Goal: Task Accomplishment & Management: Complete application form

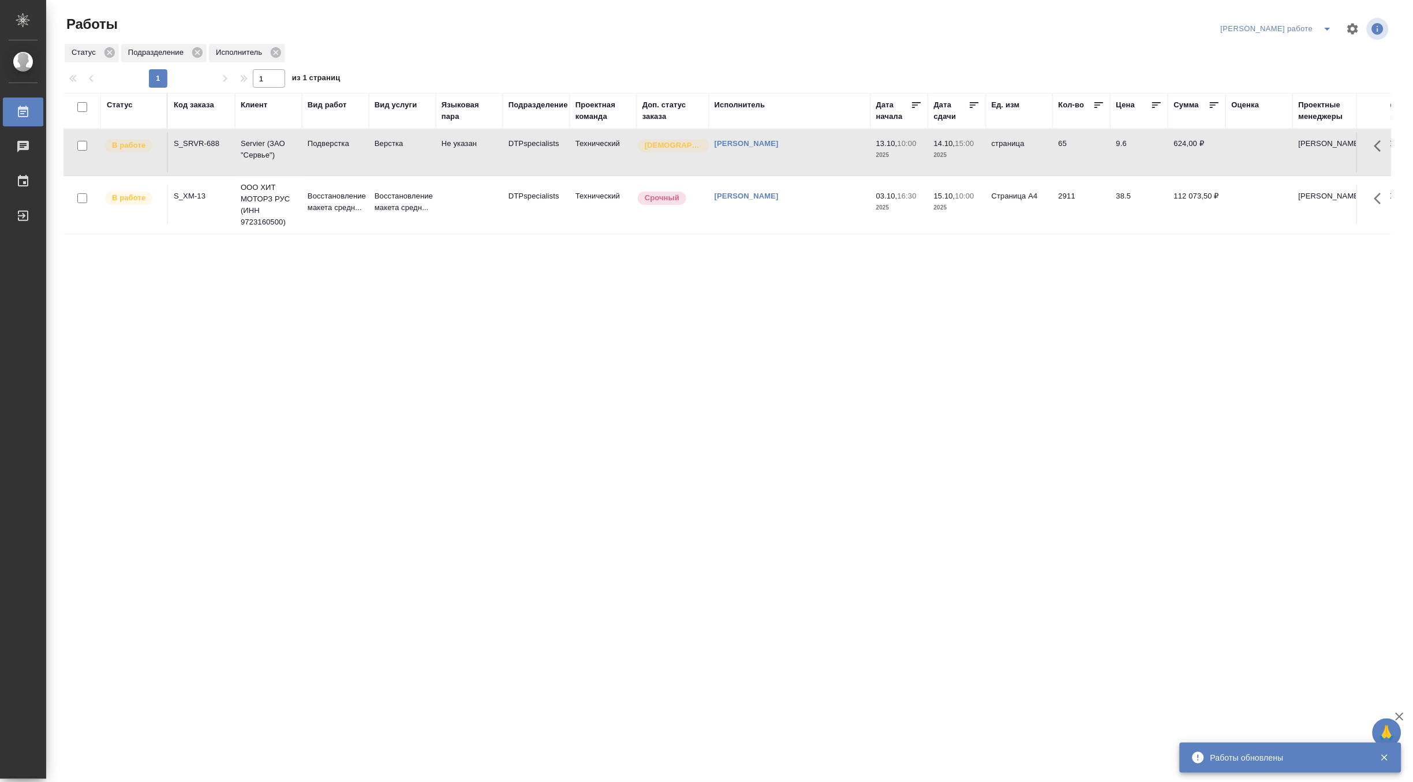
click at [312, 150] on p "Подверстка" at bounding box center [335, 144] width 55 height 12
click at [1320, 24] on span "split button" at bounding box center [1327, 29] width 17 height 14
click at [1295, 106] on li "Верстка и Дизайн" at bounding box center [1287, 107] width 104 height 18
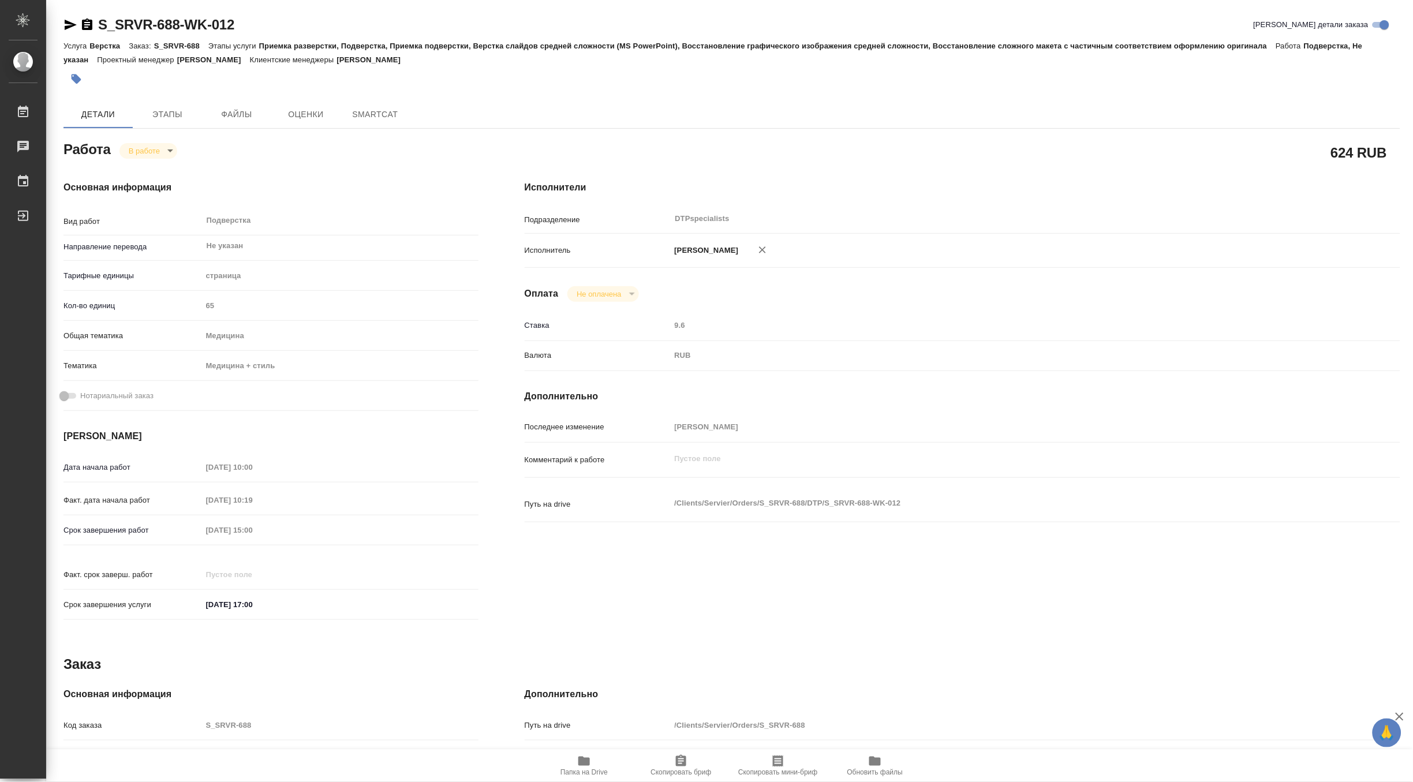
type textarea "x"
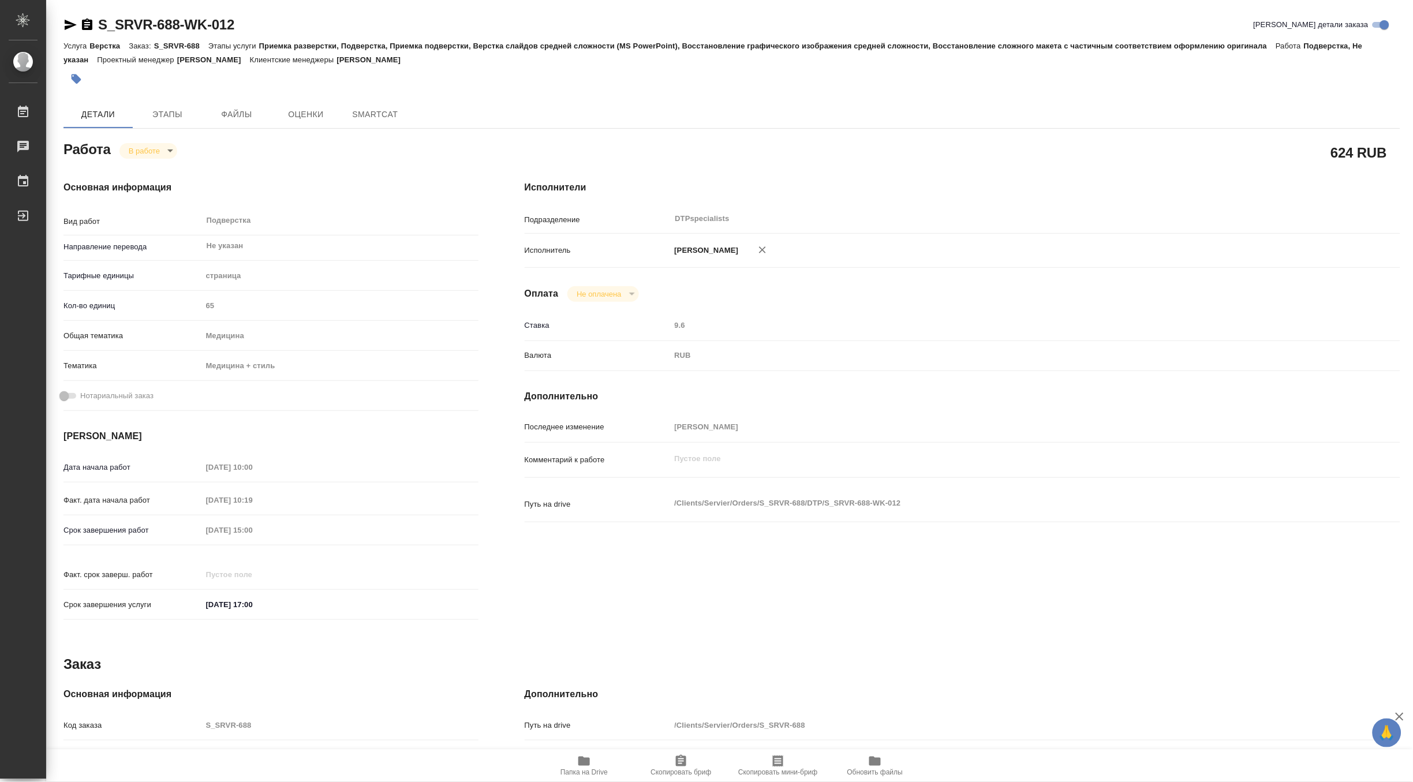
type textarea "x"
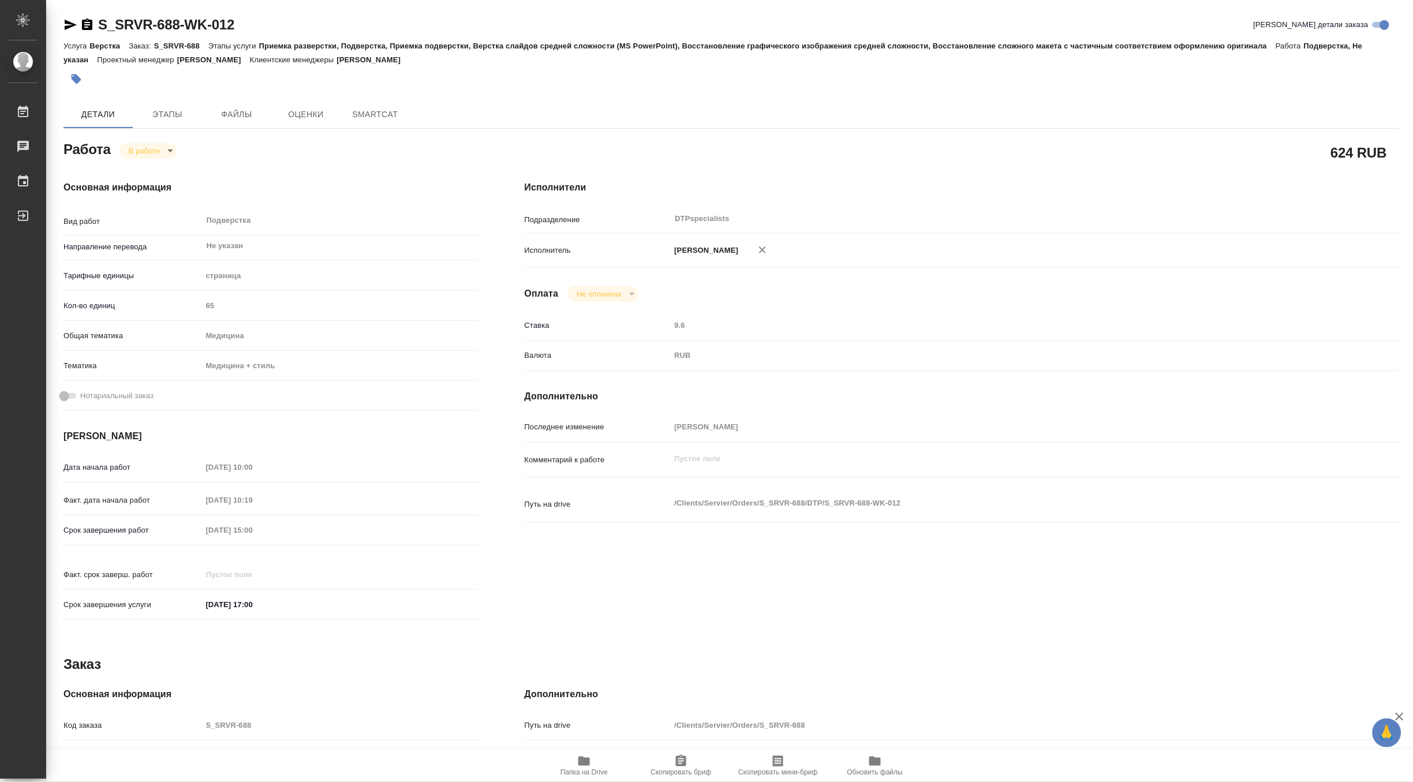
type textarea "x"
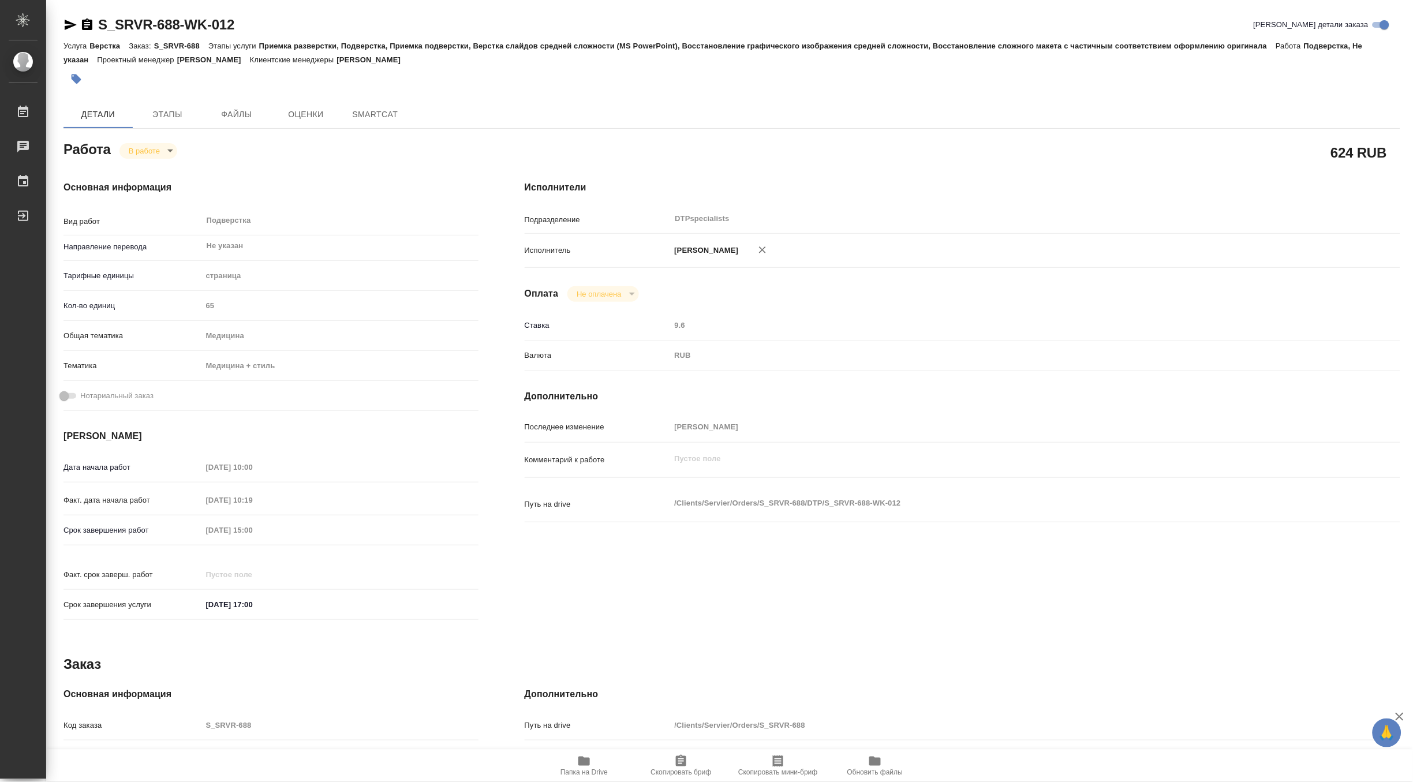
type textarea "x"
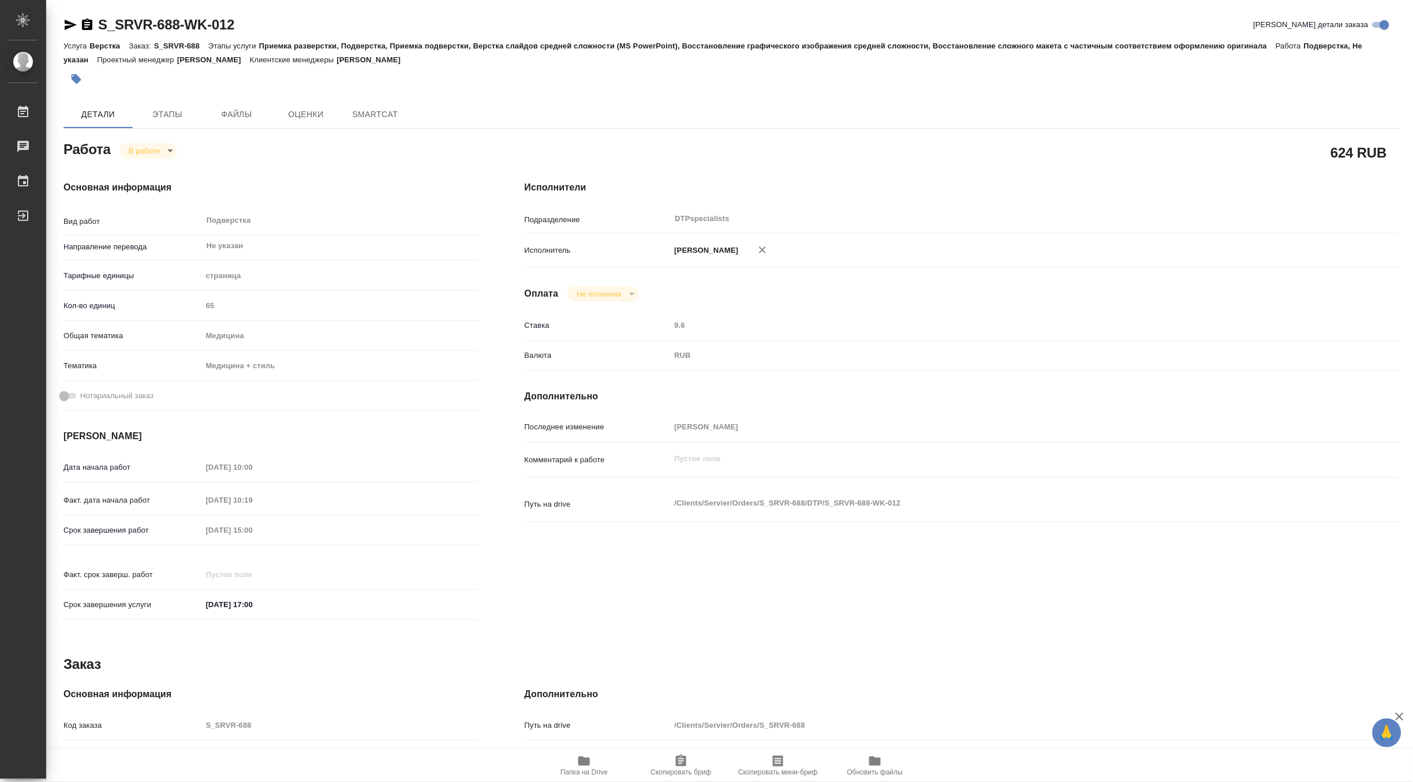
type textarea "x"
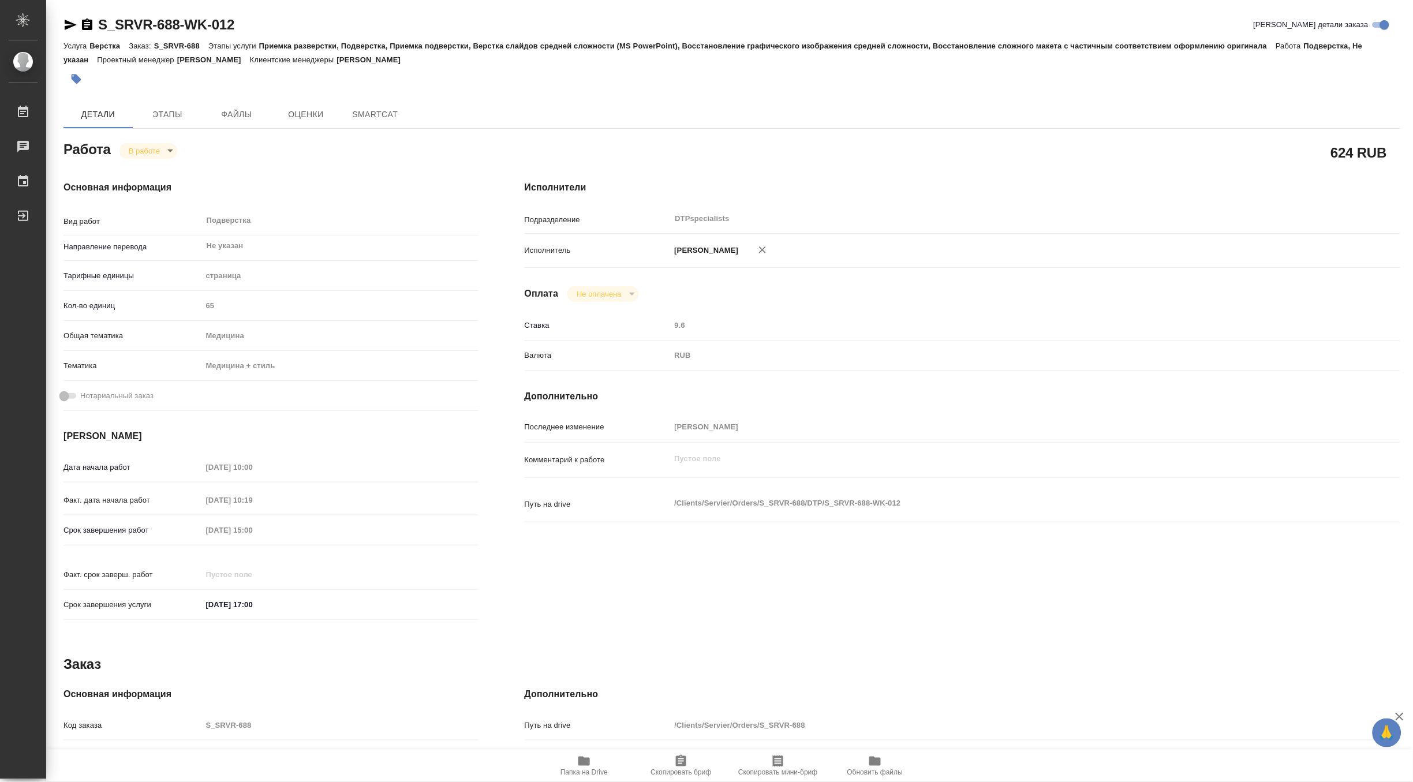
scroll to position [214, 0]
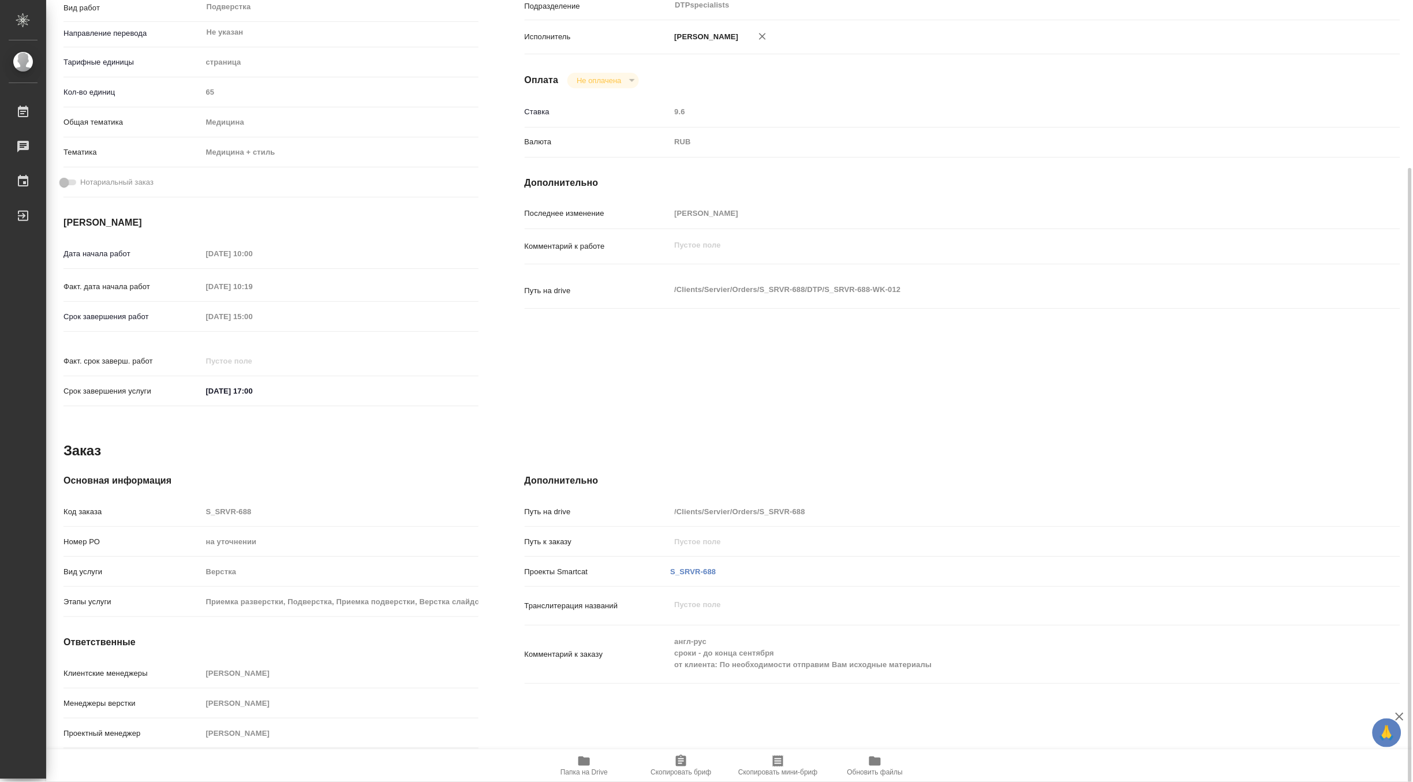
type textarea "x"
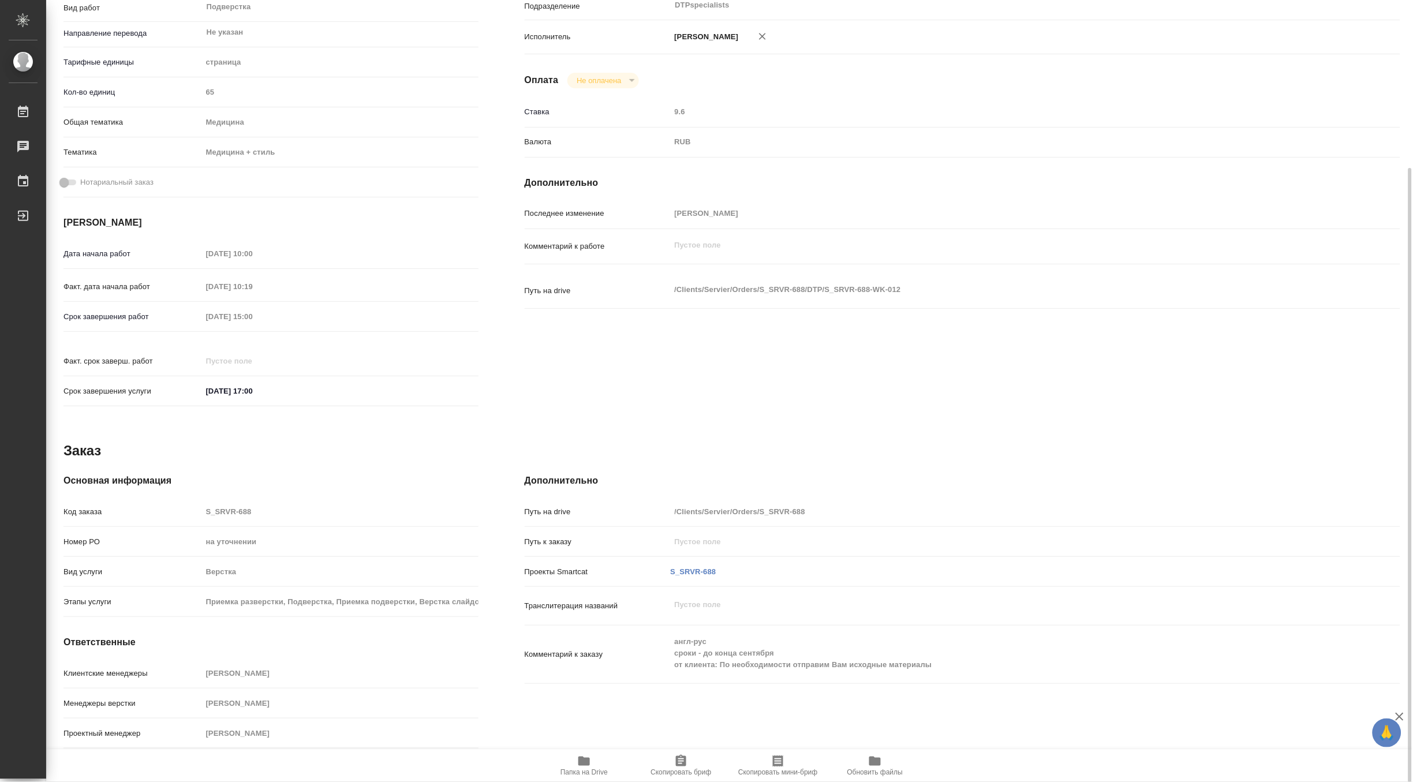
type textarea "x"
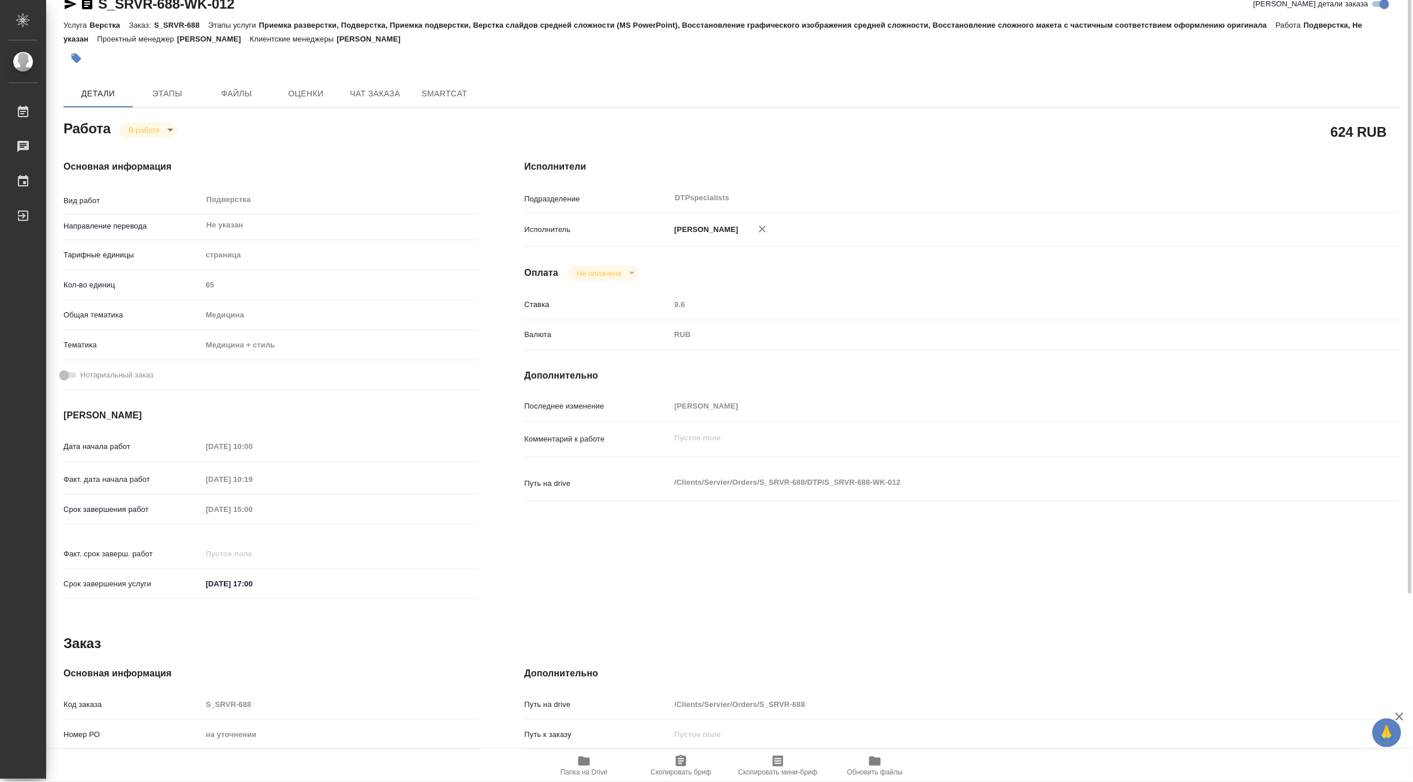
scroll to position [0, 0]
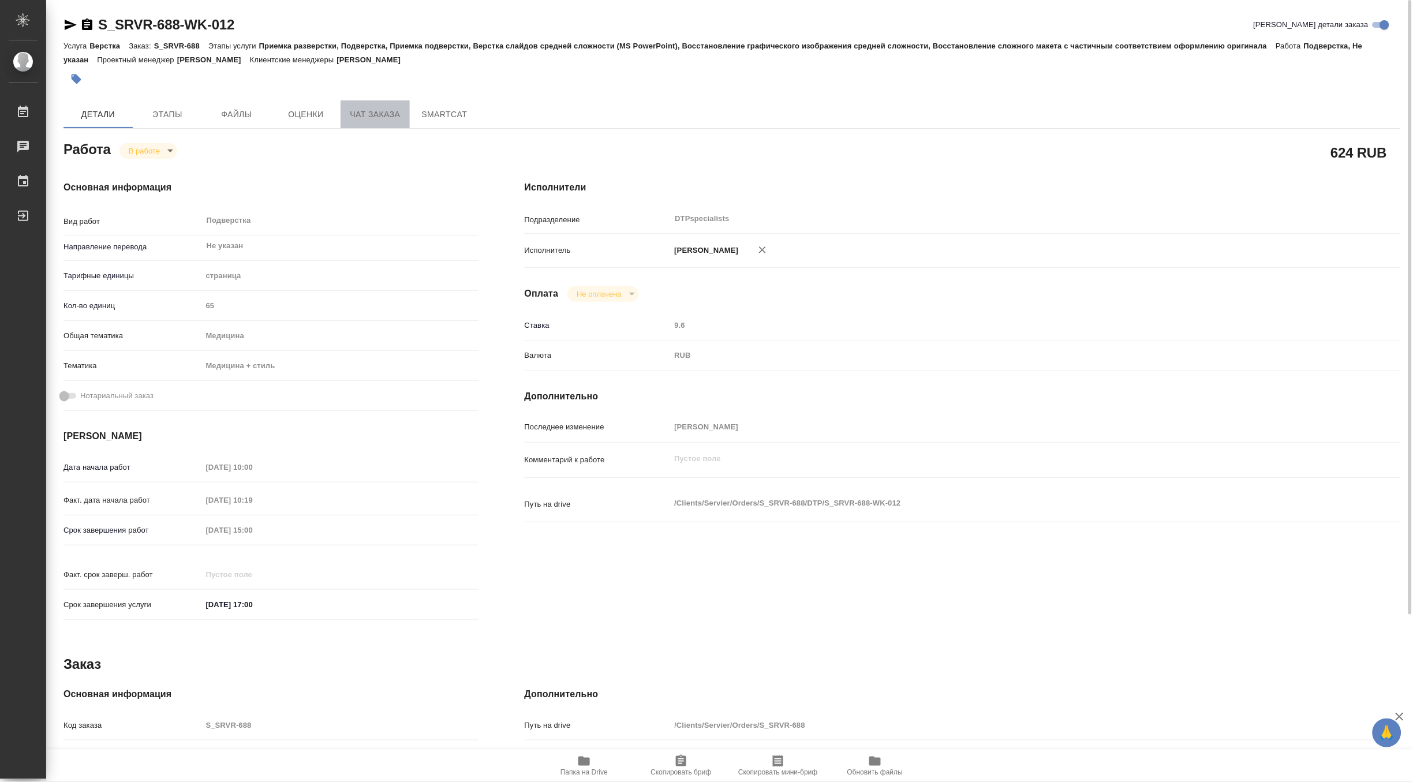
click at [361, 117] on span "Чат заказа" at bounding box center [375, 114] width 55 height 14
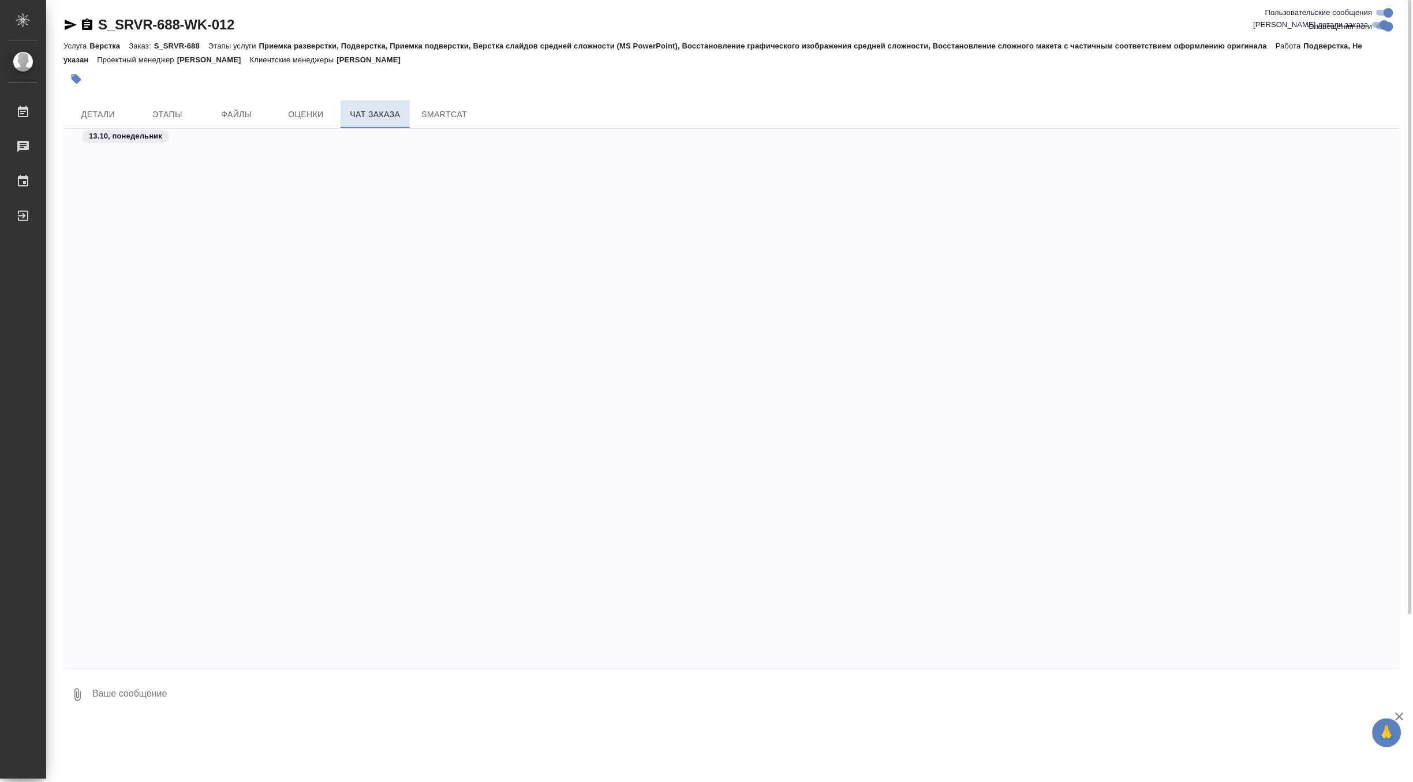
scroll to position [21113, 0]
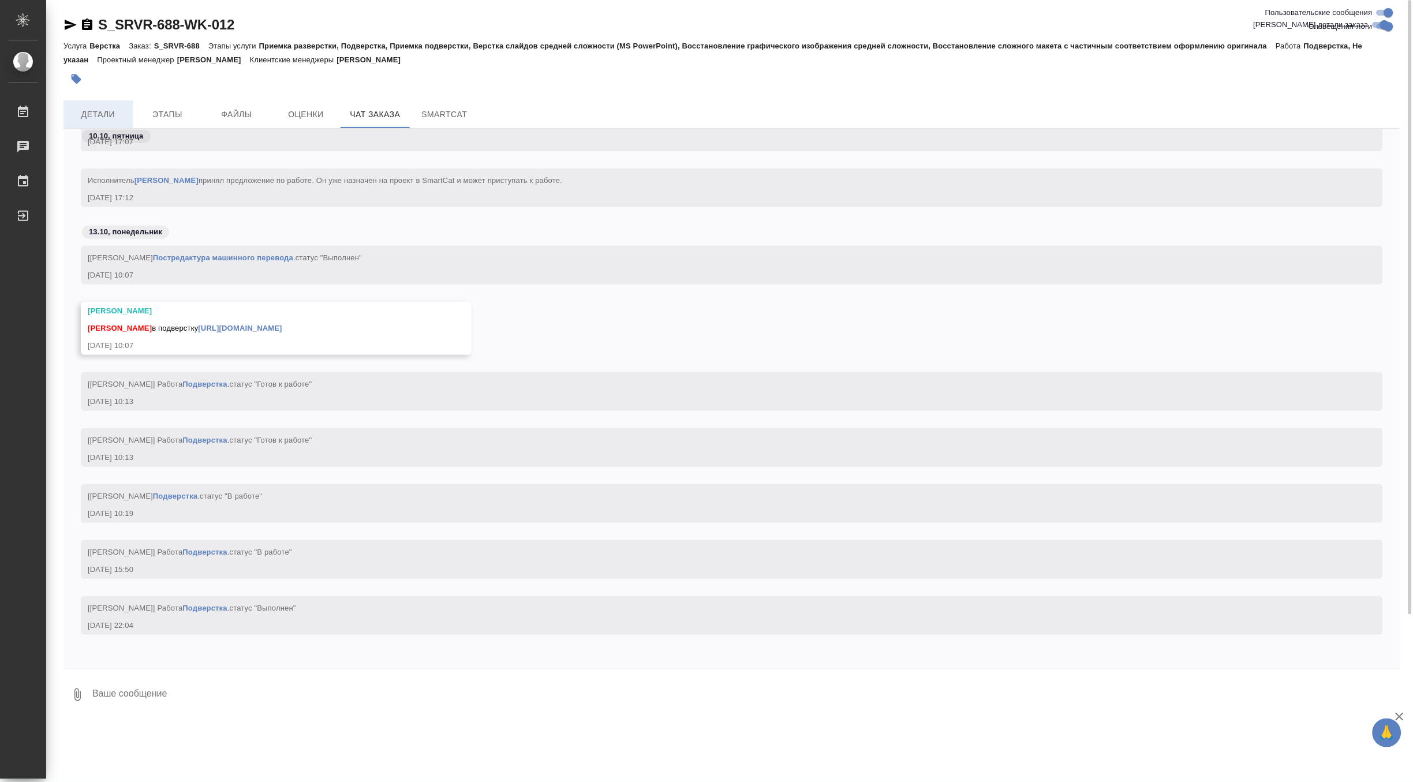
click at [111, 116] on span "Детали" at bounding box center [97, 114] width 55 height 14
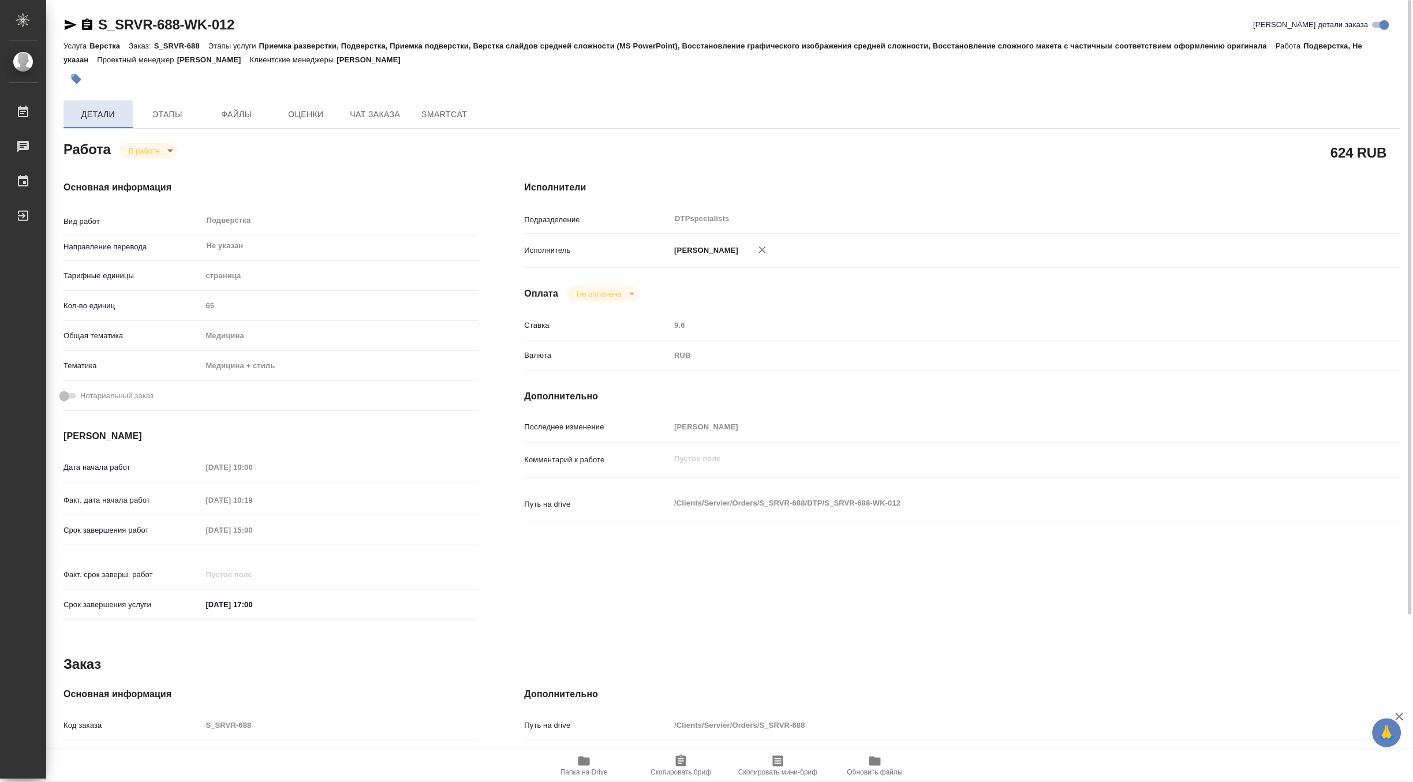
type textarea "x"
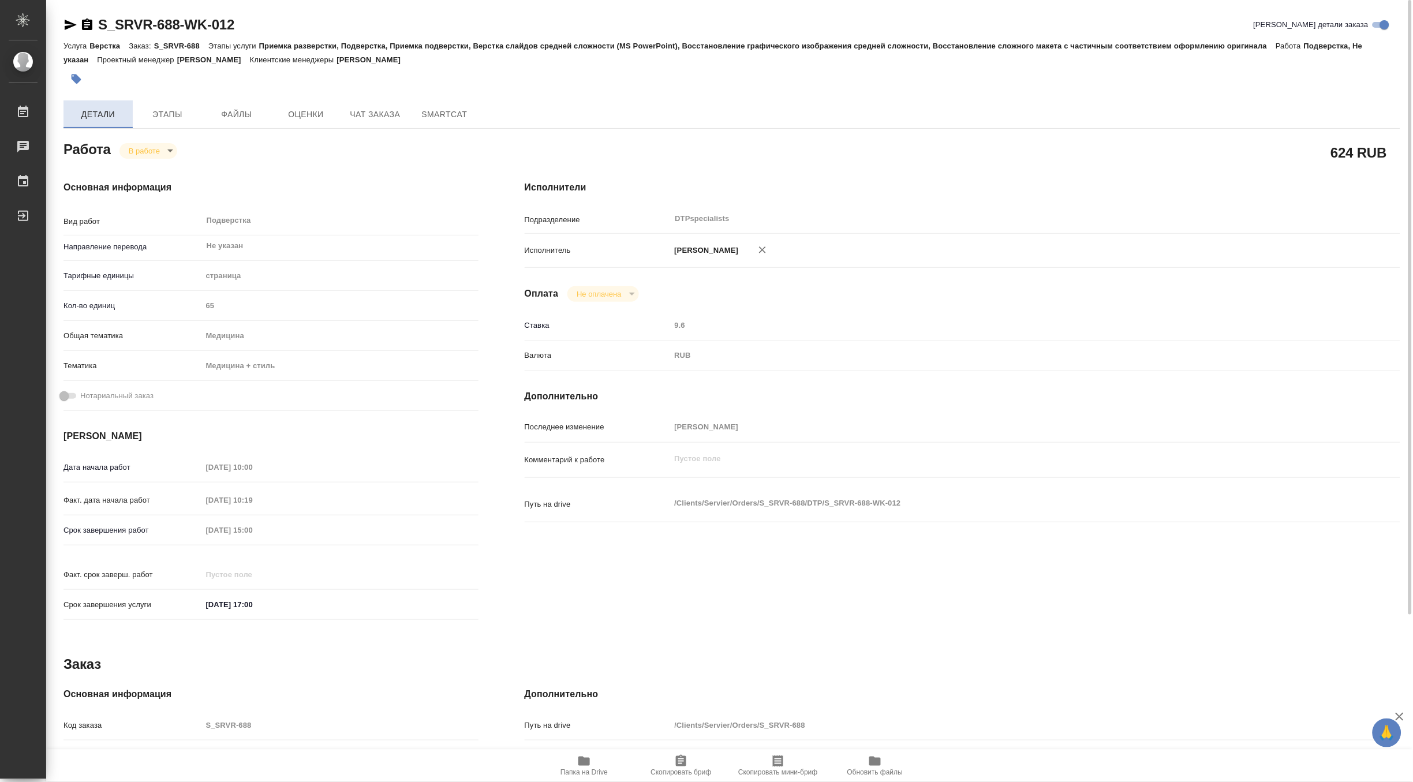
type textarea "x"
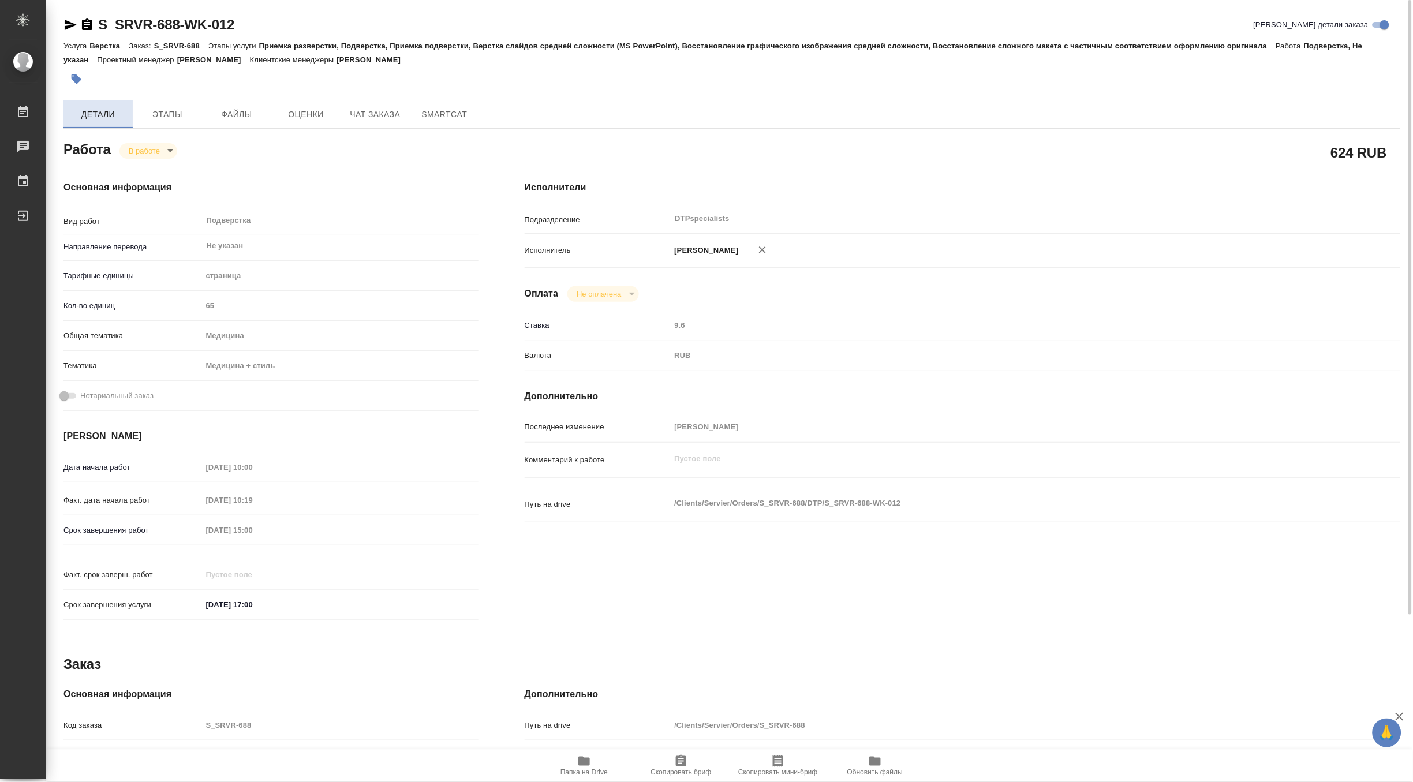
type textarea "x"
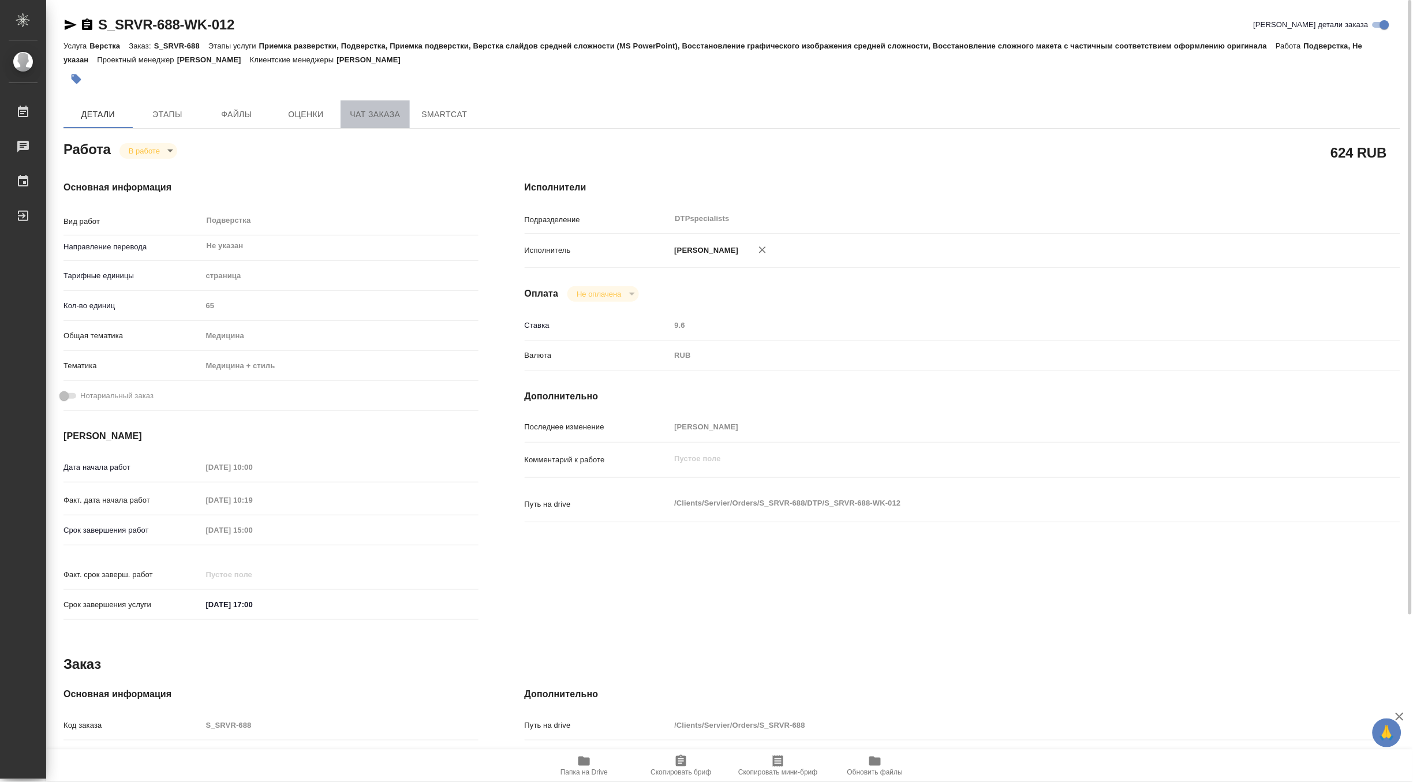
click at [391, 110] on span "Чат заказа" at bounding box center [375, 114] width 55 height 14
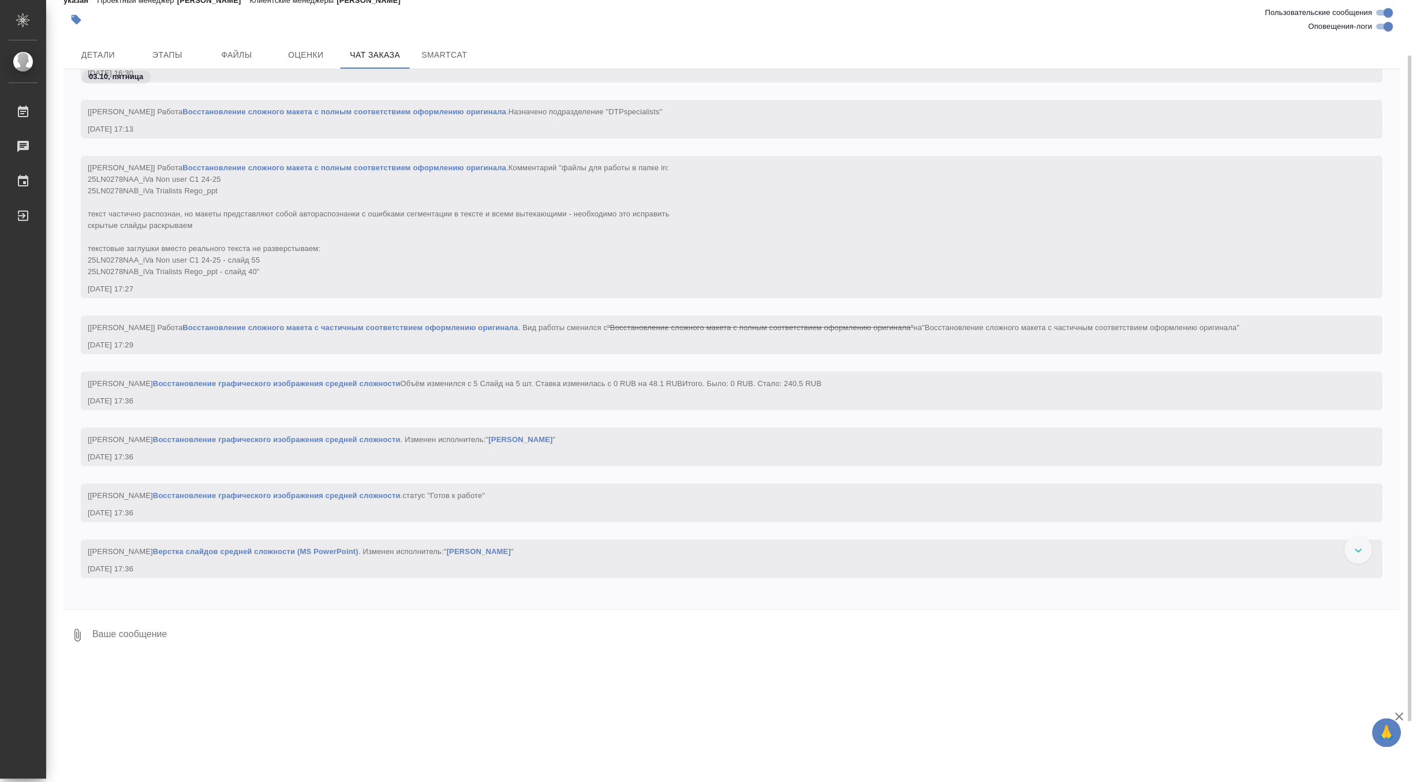
scroll to position [4425, 0]
click at [175, 50] on span "Этапы" at bounding box center [167, 55] width 55 height 14
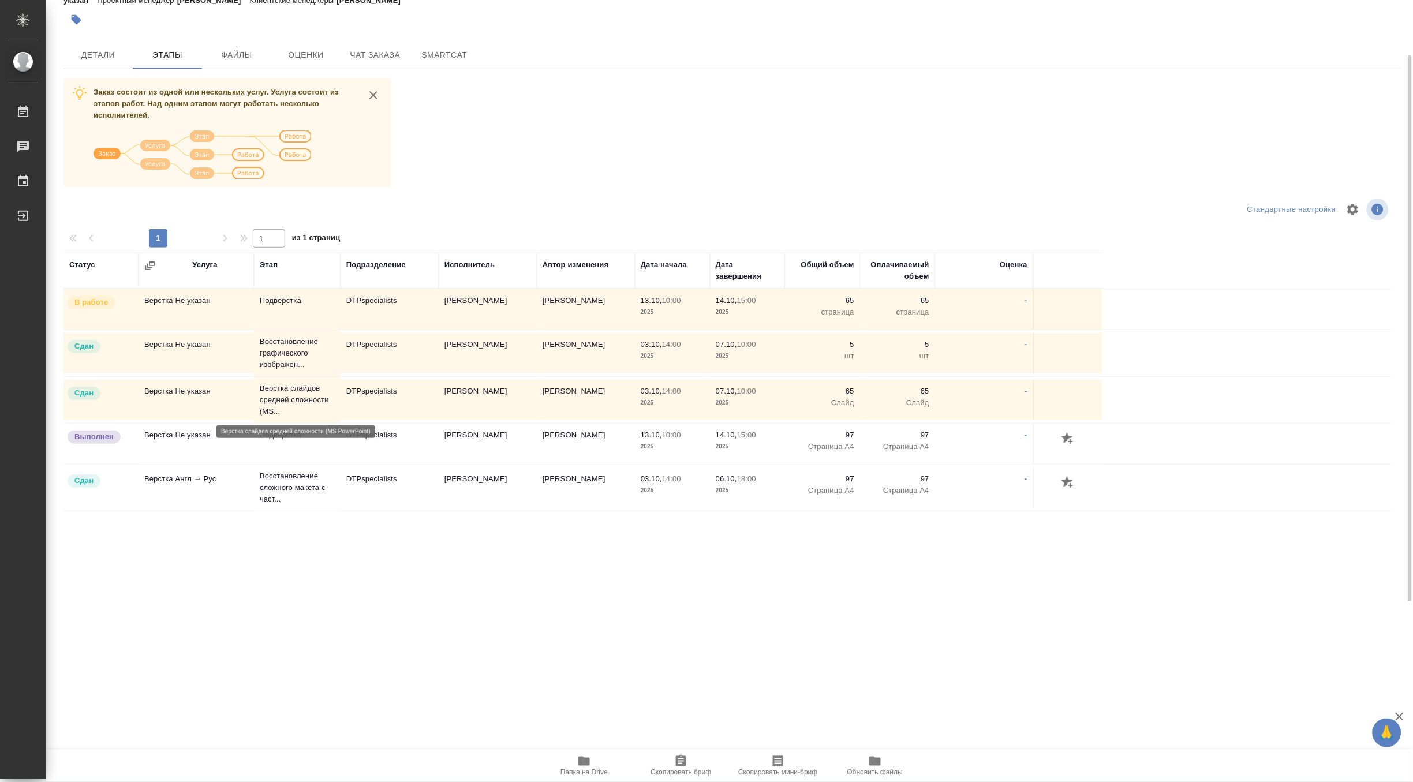
click at [272, 389] on p "Верстка слайдов средней сложности (MS..." at bounding box center [297, 400] width 75 height 35
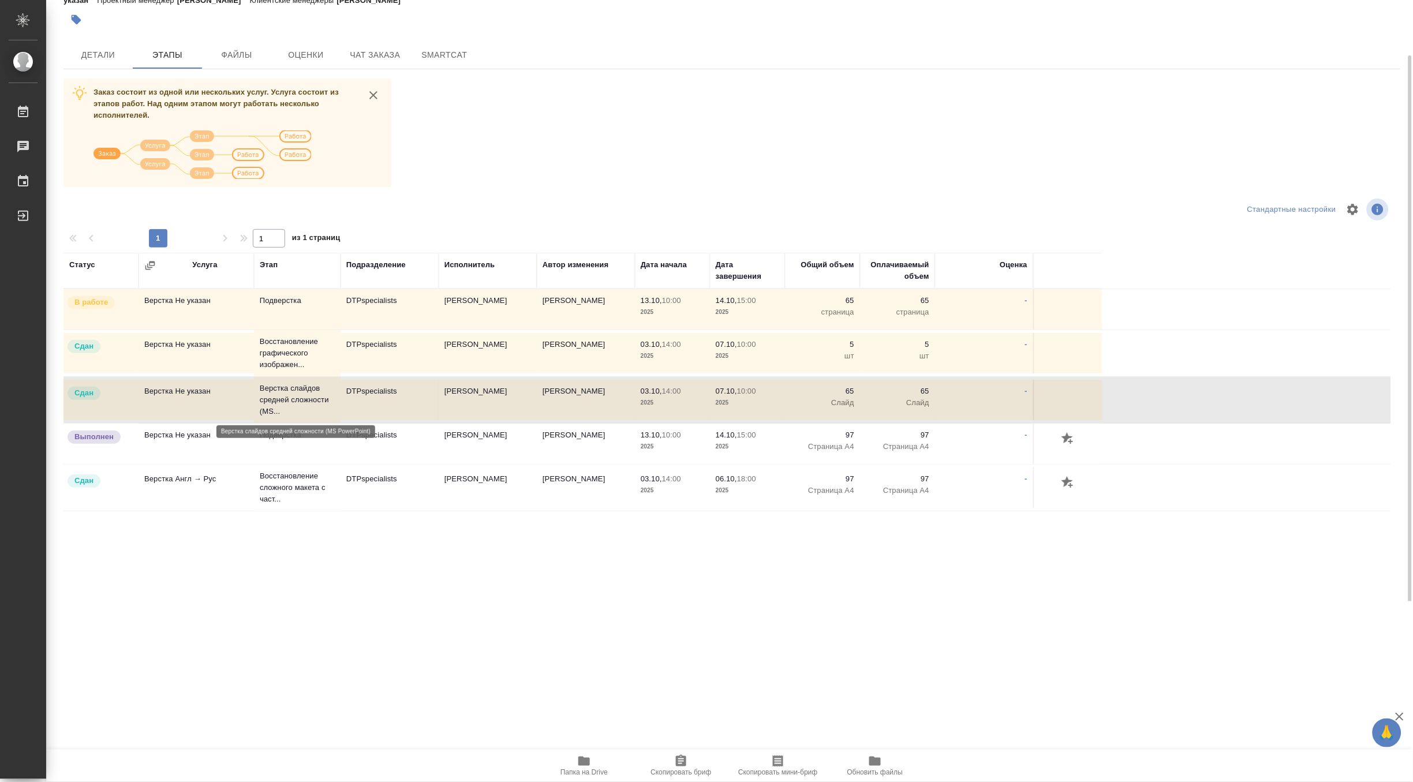
click at [272, 389] on p "Верстка слайдов средней сложности (MS..." at bounding box center [297, 400] width 75 height 35
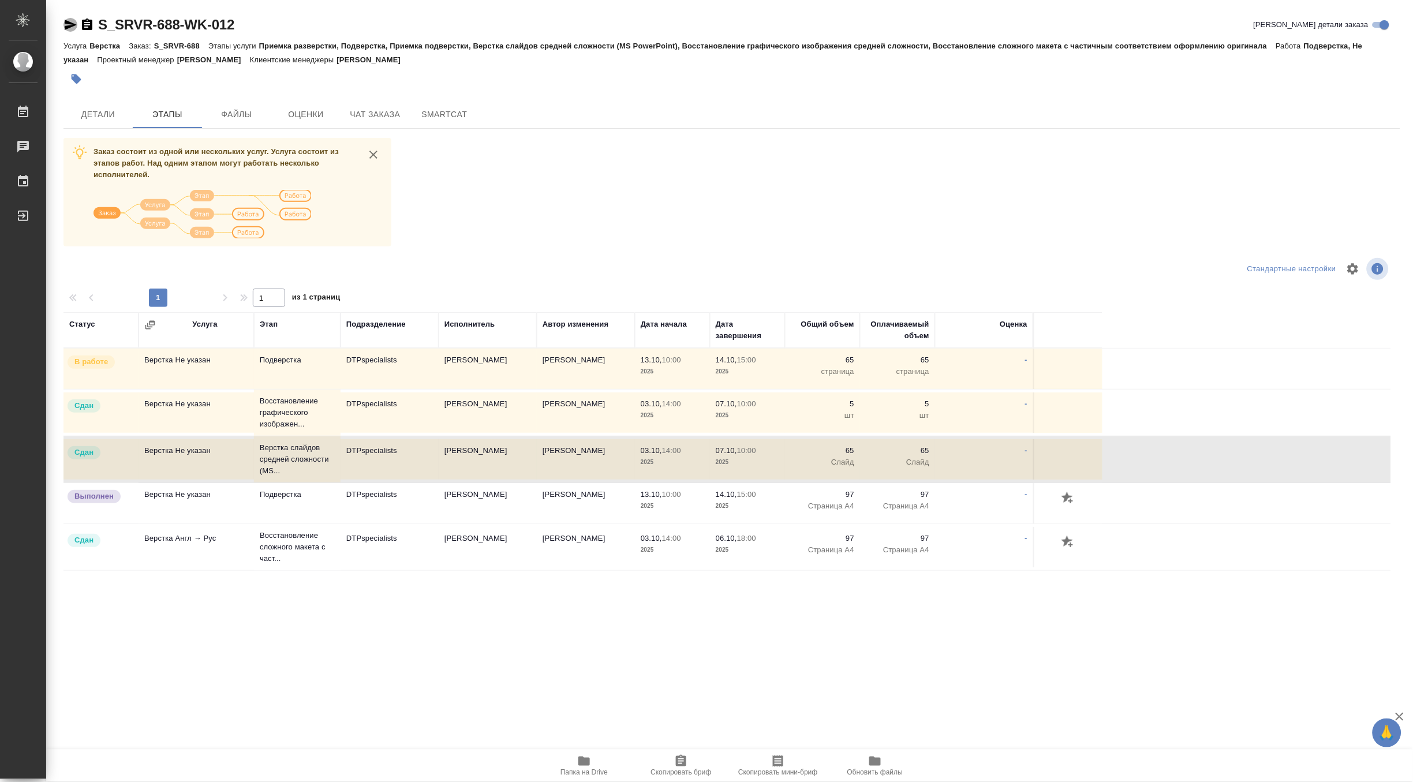
click at [66, 23] on icon "button" at bounding box center [71, 25] width 12 height 10
click at [469, 453] on td "Матвеева Мария Вячеславовна" at bounding box center [488, 459] width 98 height 40
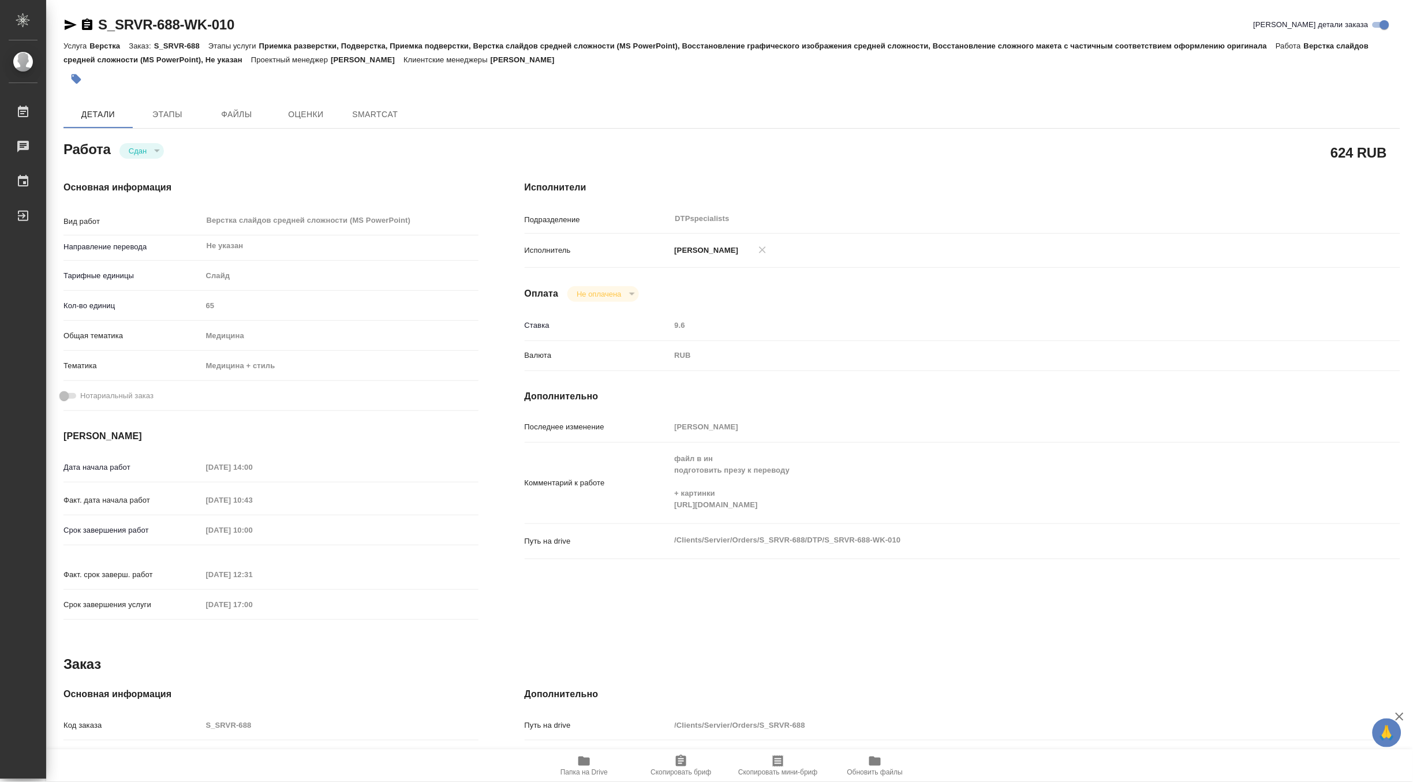
type textarea "x"
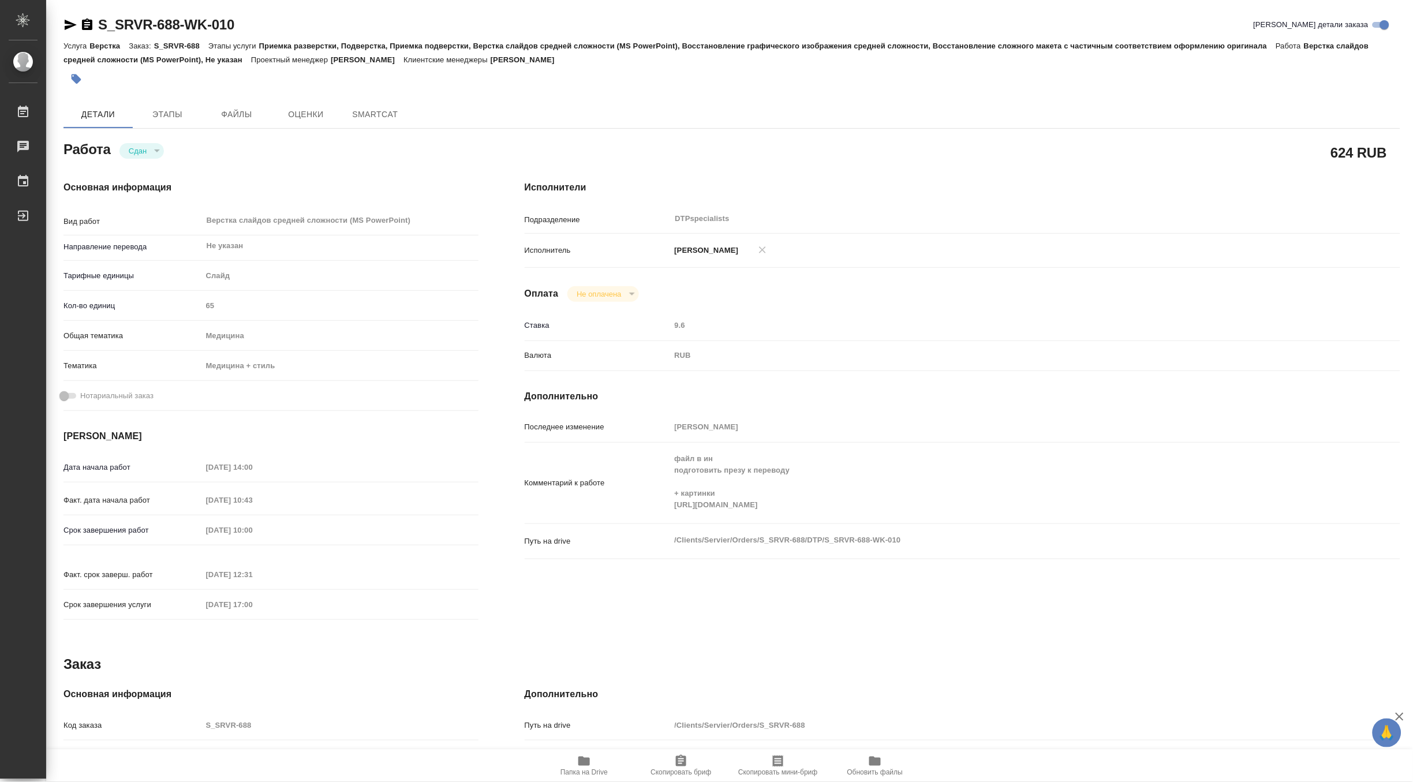
type textarea "x"
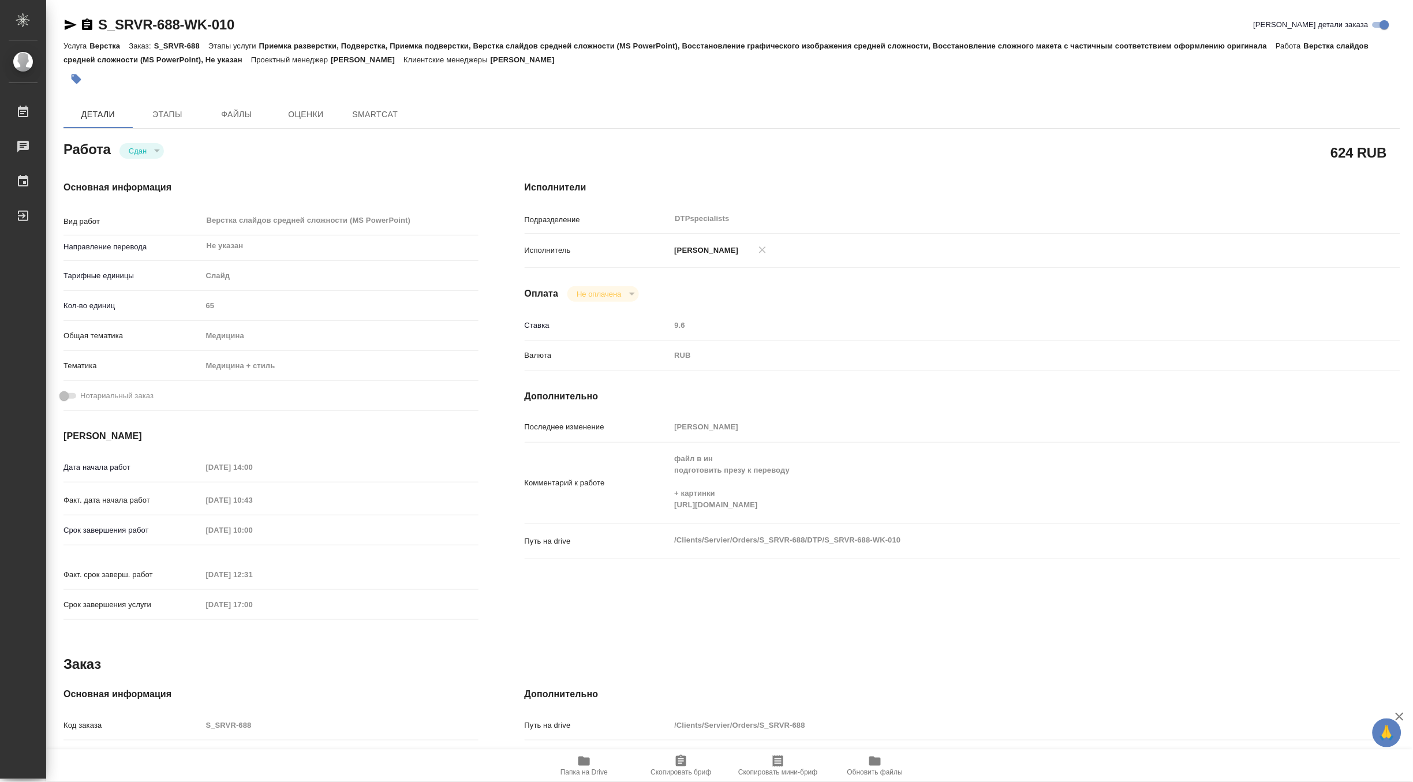
type textarea "x"
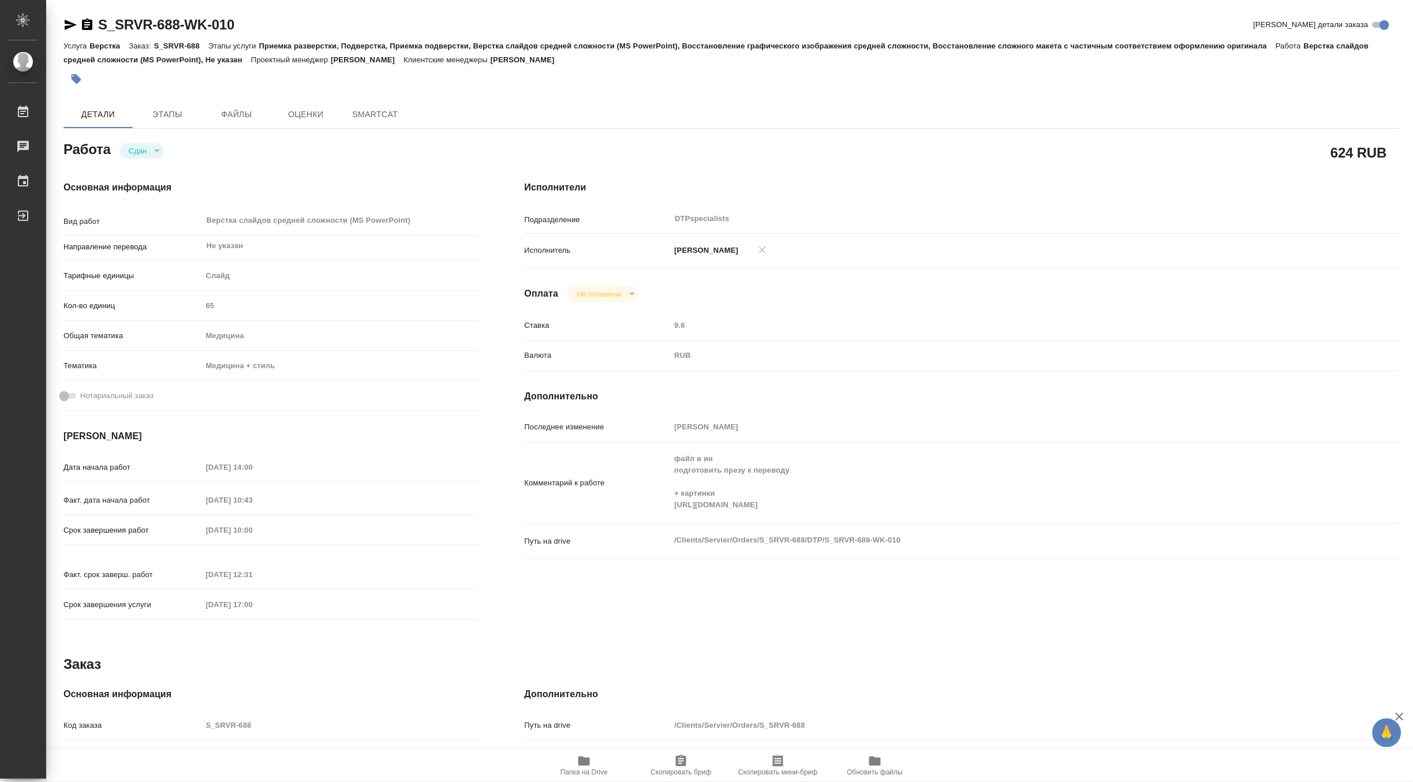
type textarea "x"
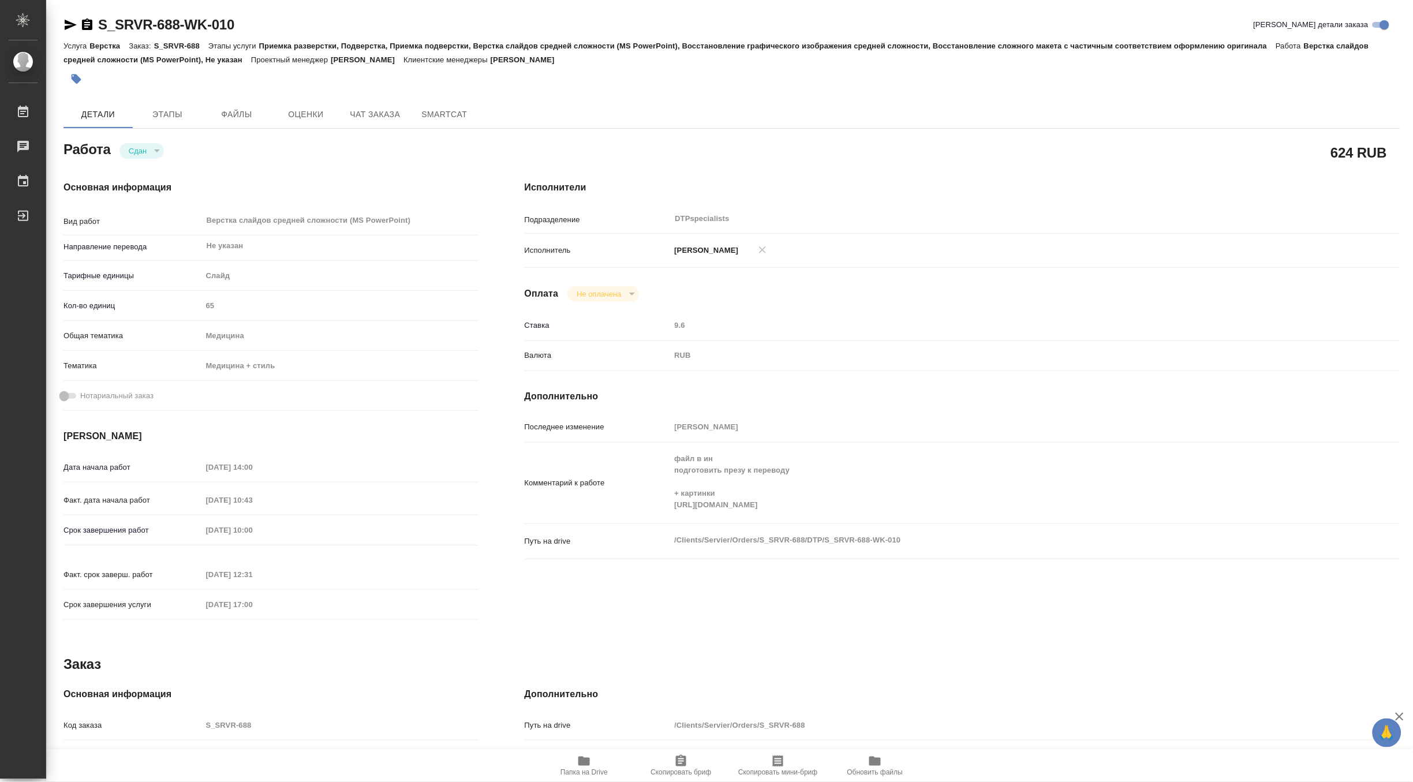
type textarea "x"
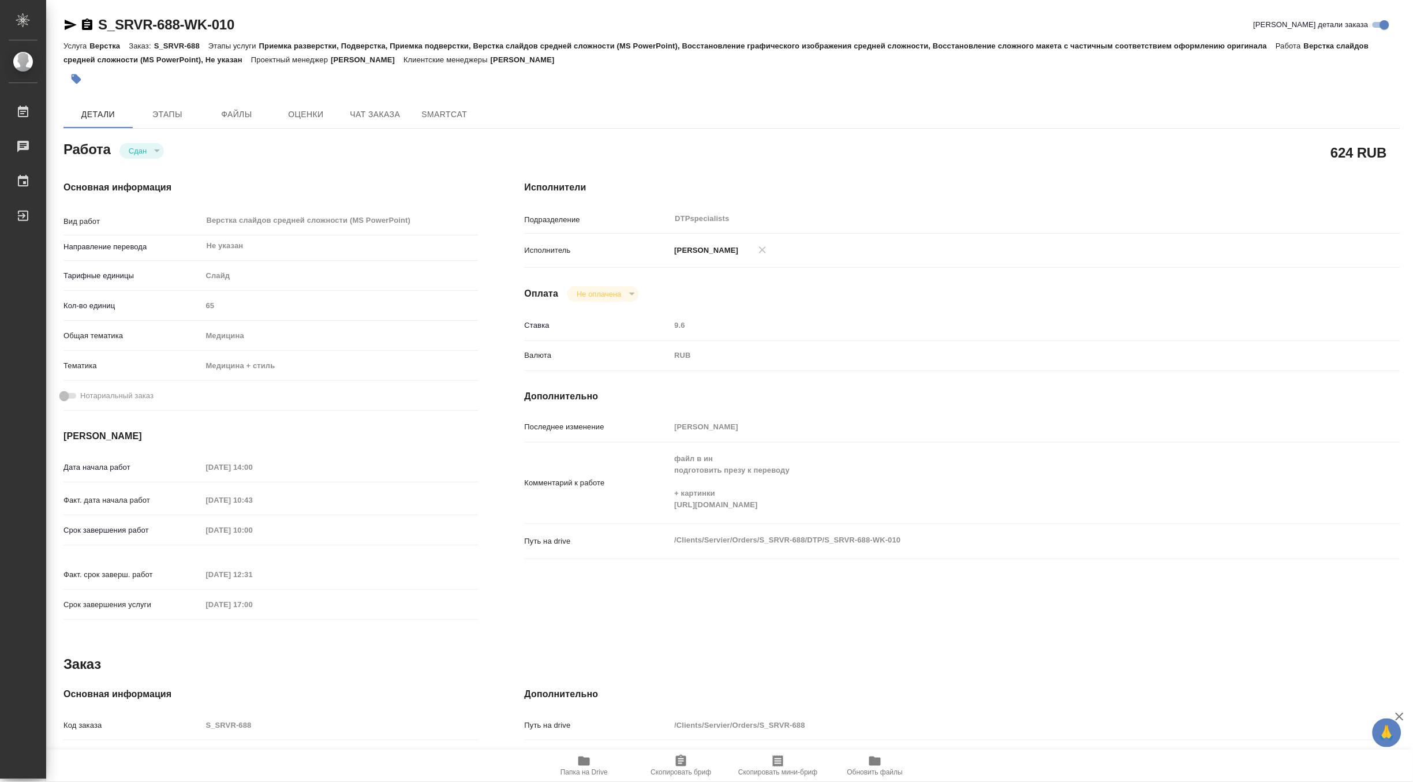
scroll to position [214, 0]
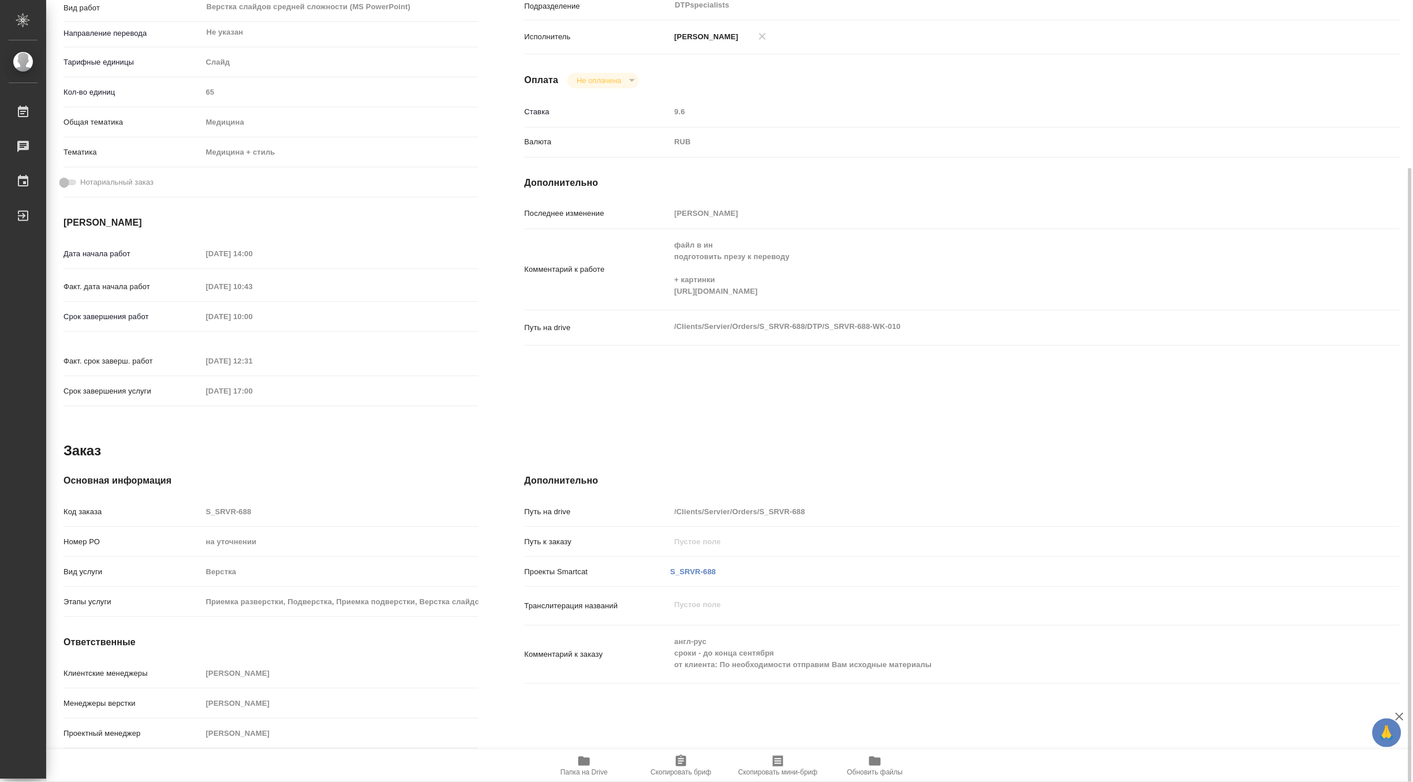
type textarea "x"
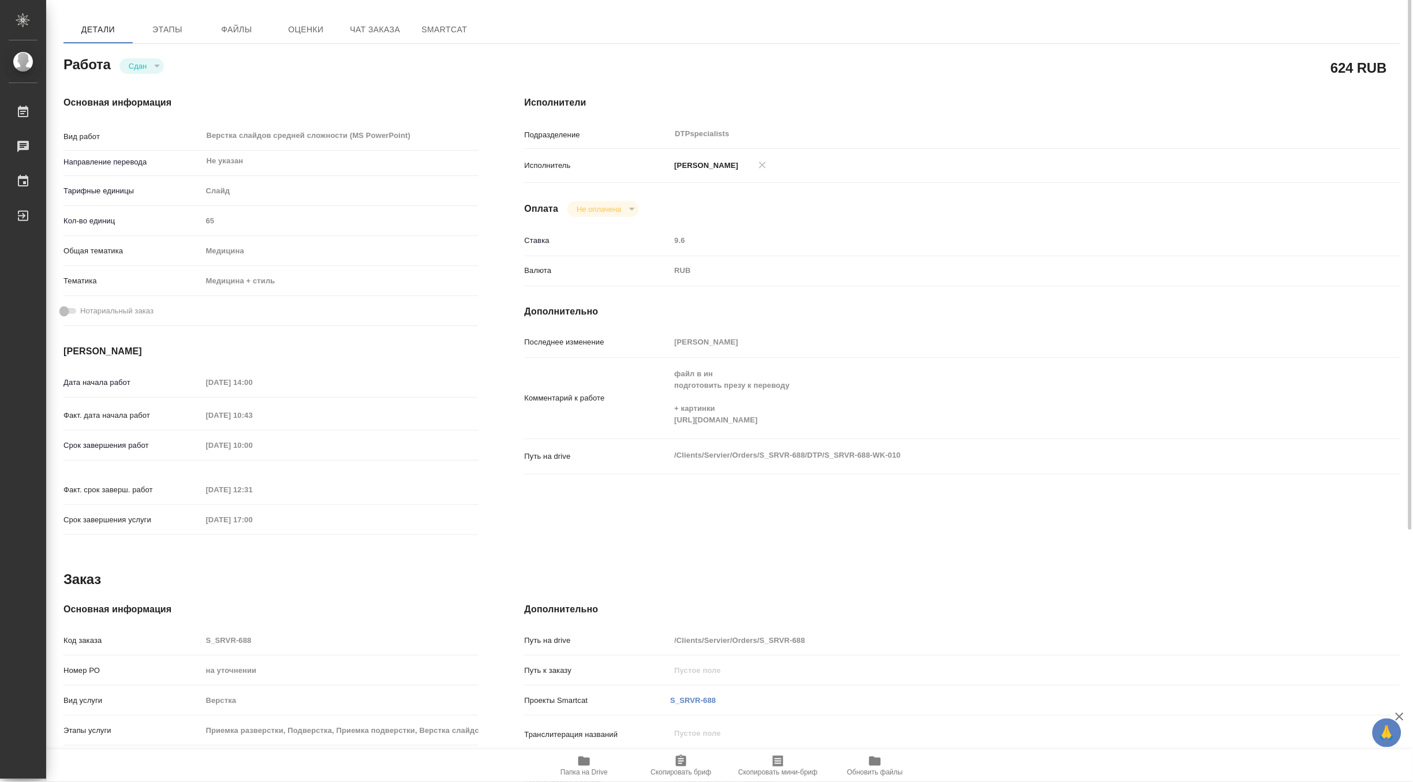
scroll to position [0, 0]
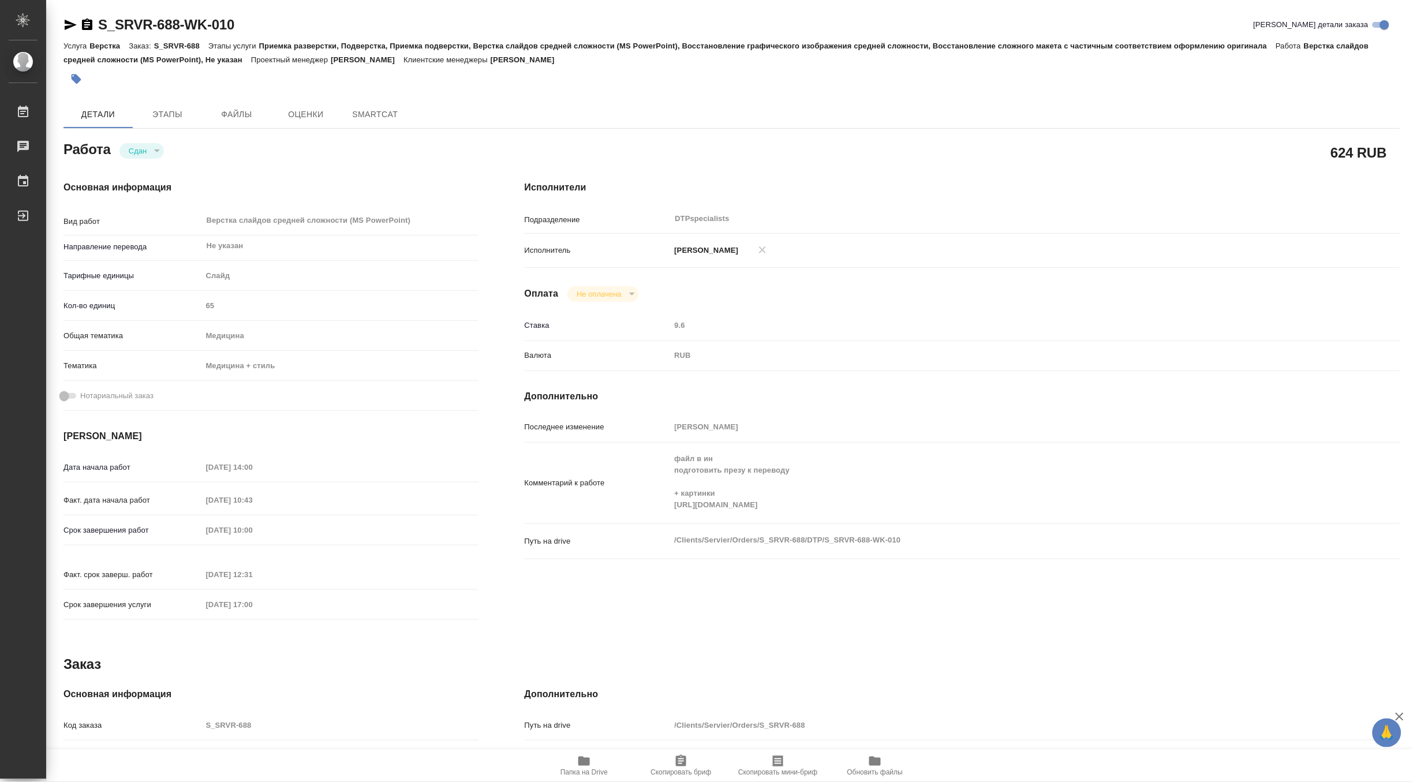
type textarea "x"
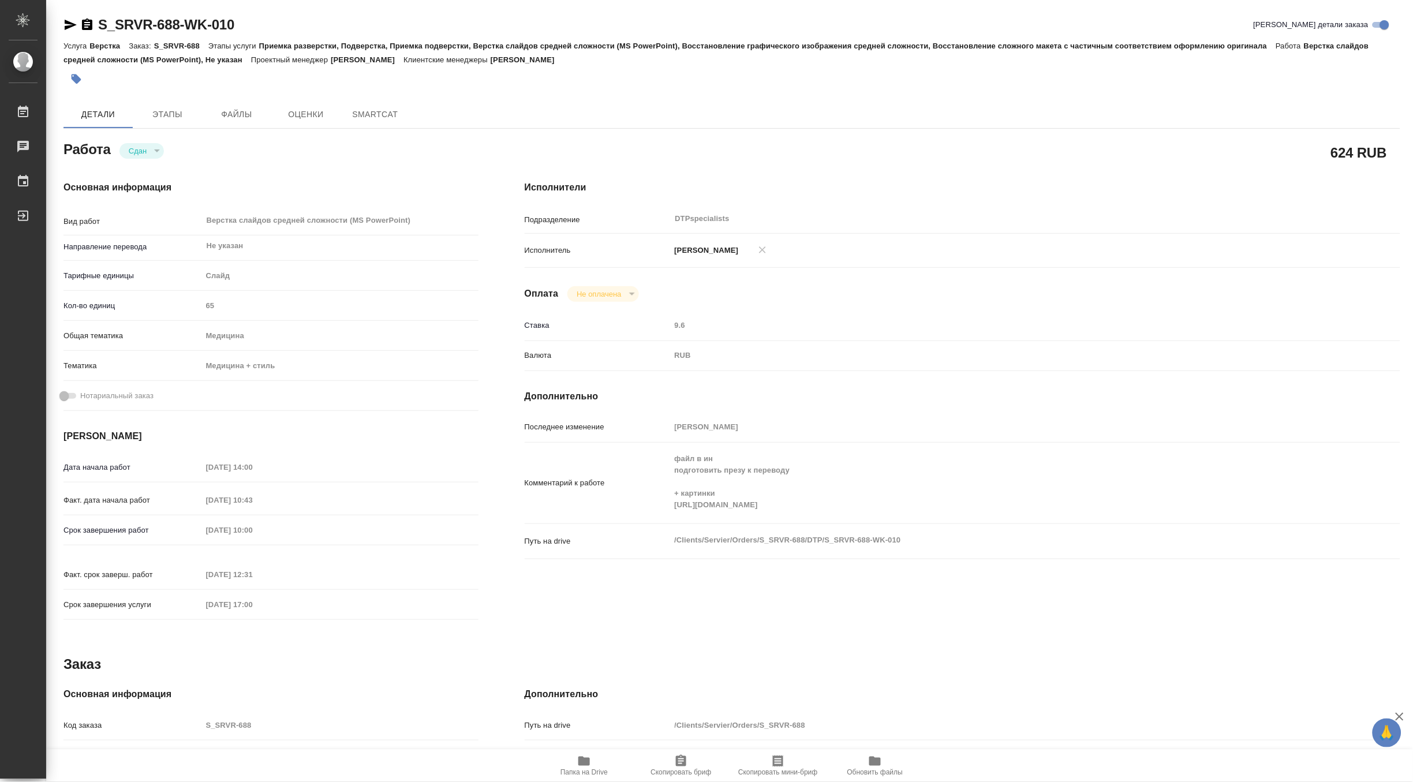
type textarea "x"
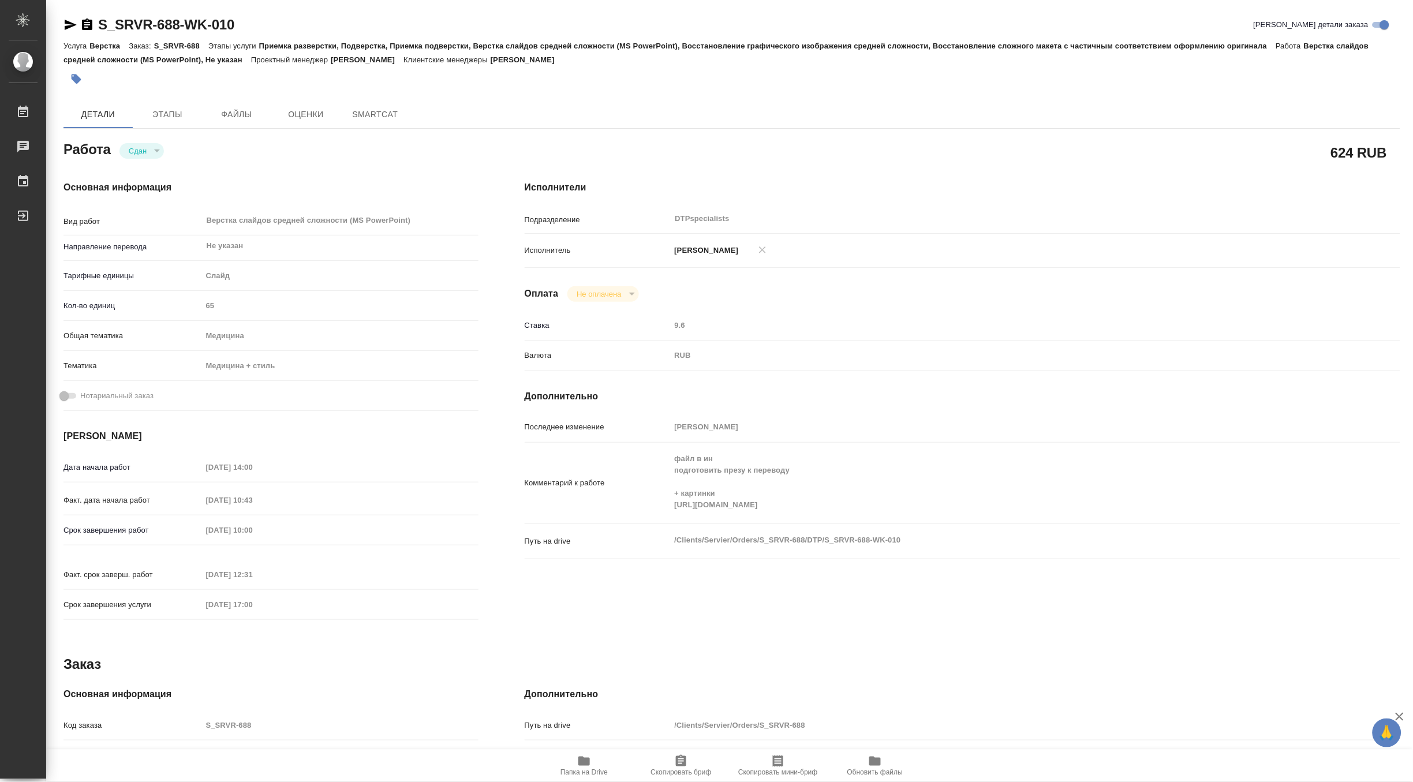
type textarea "x"
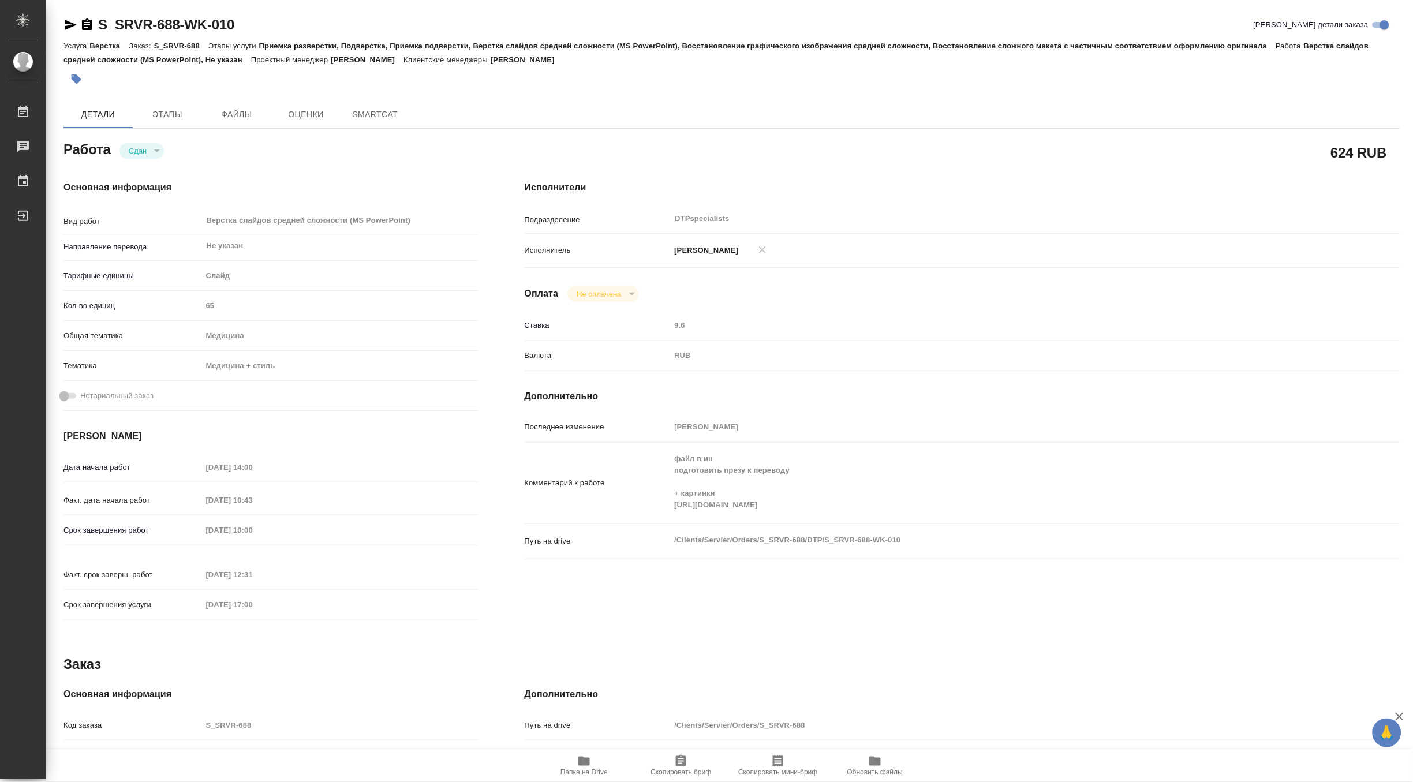
type textarea "x"
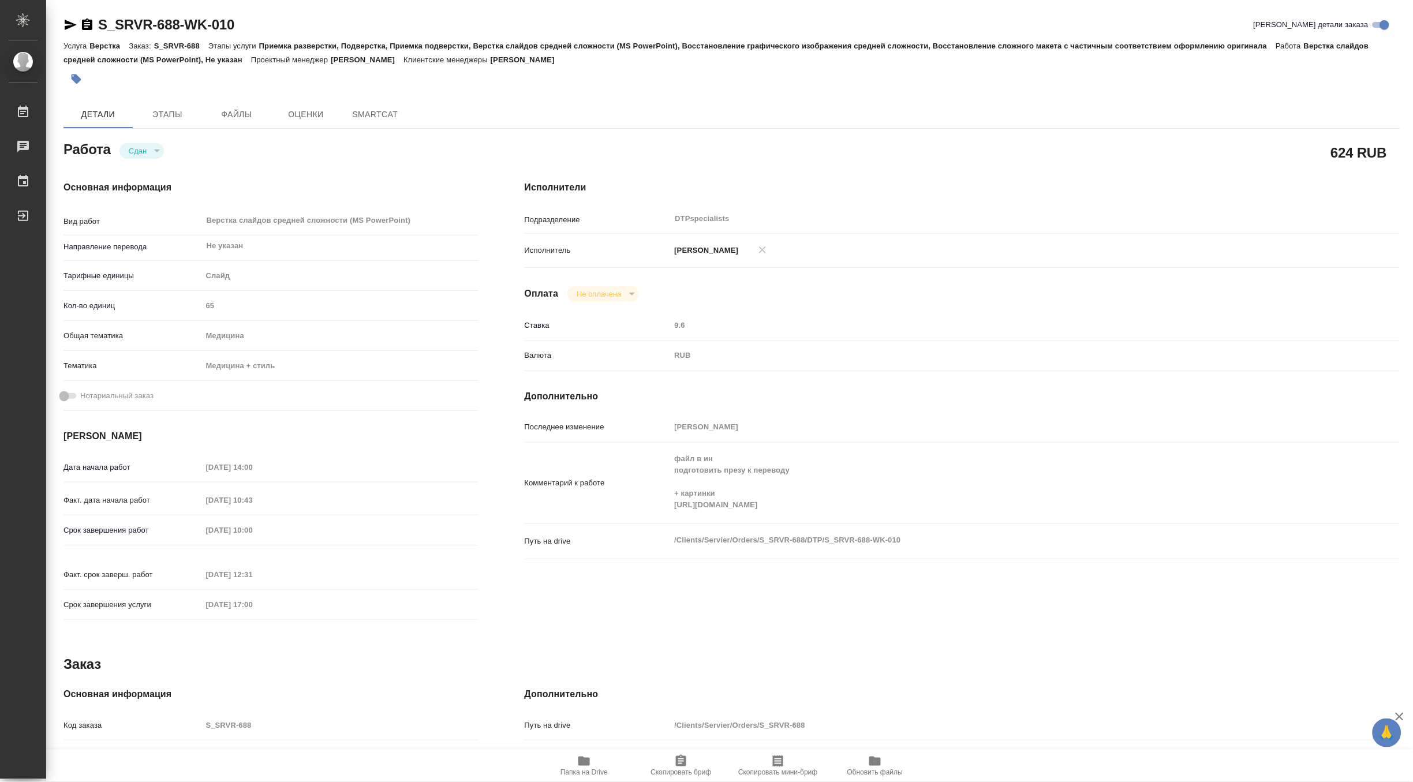
type textarea "x"
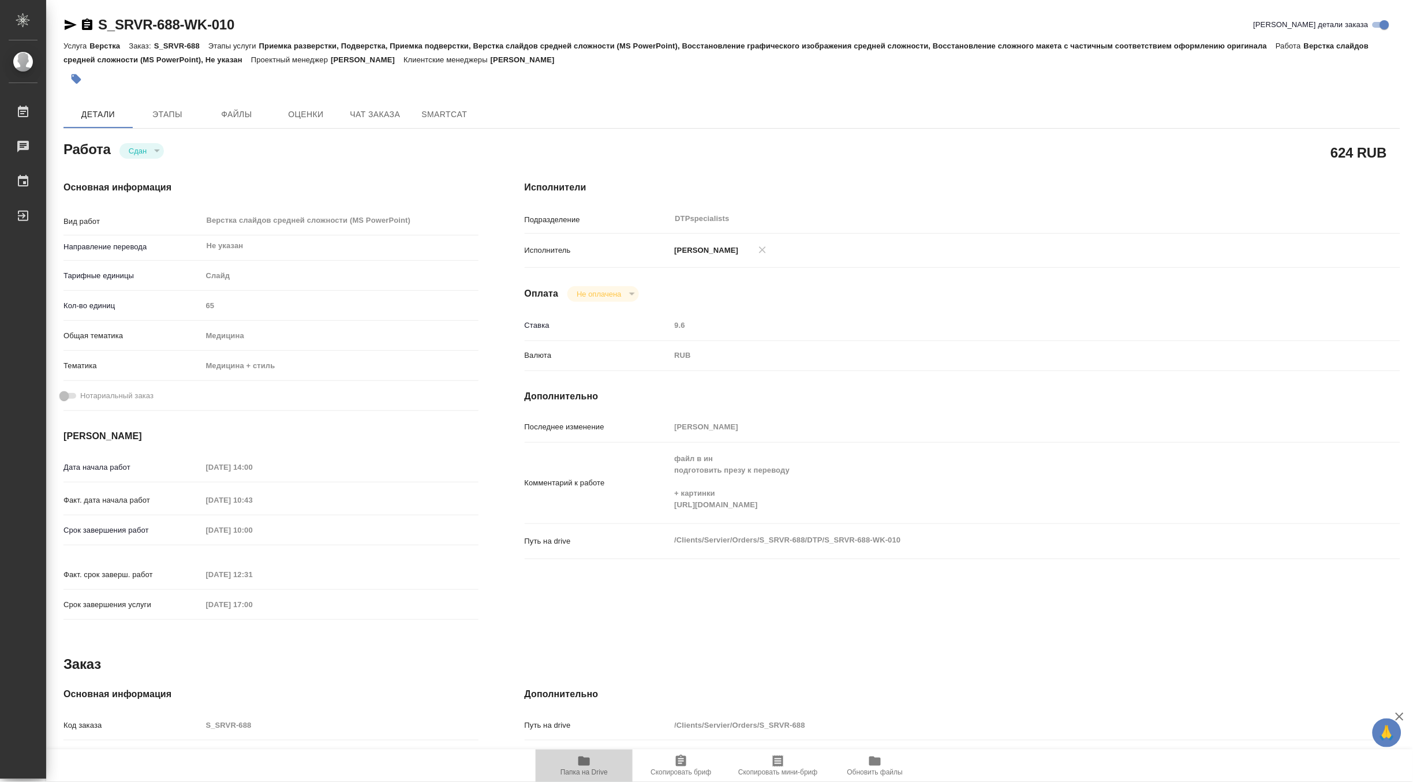
click at [585, 763] on icon "button" at bounding box center [584, 761] width 12 height 9
type textarea "x"
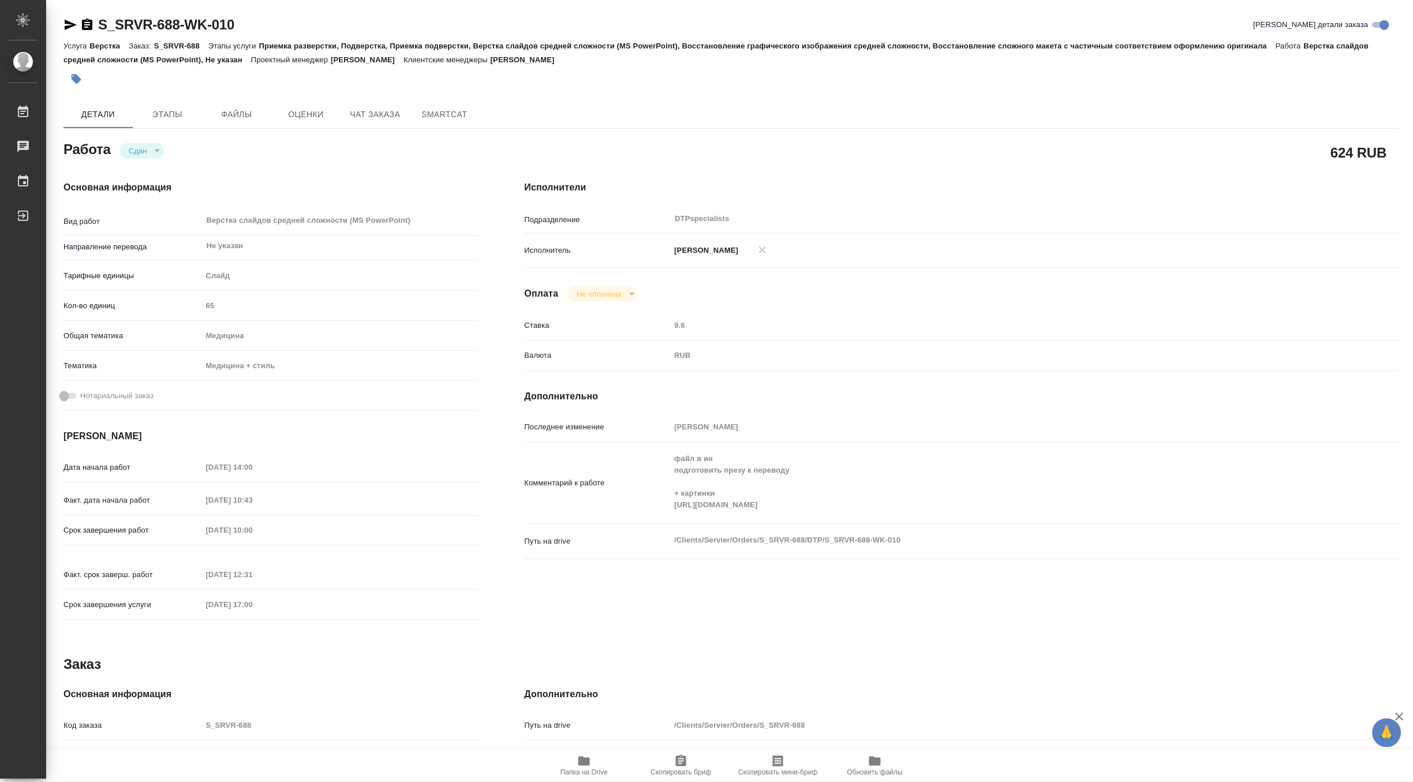
type textarea "x"
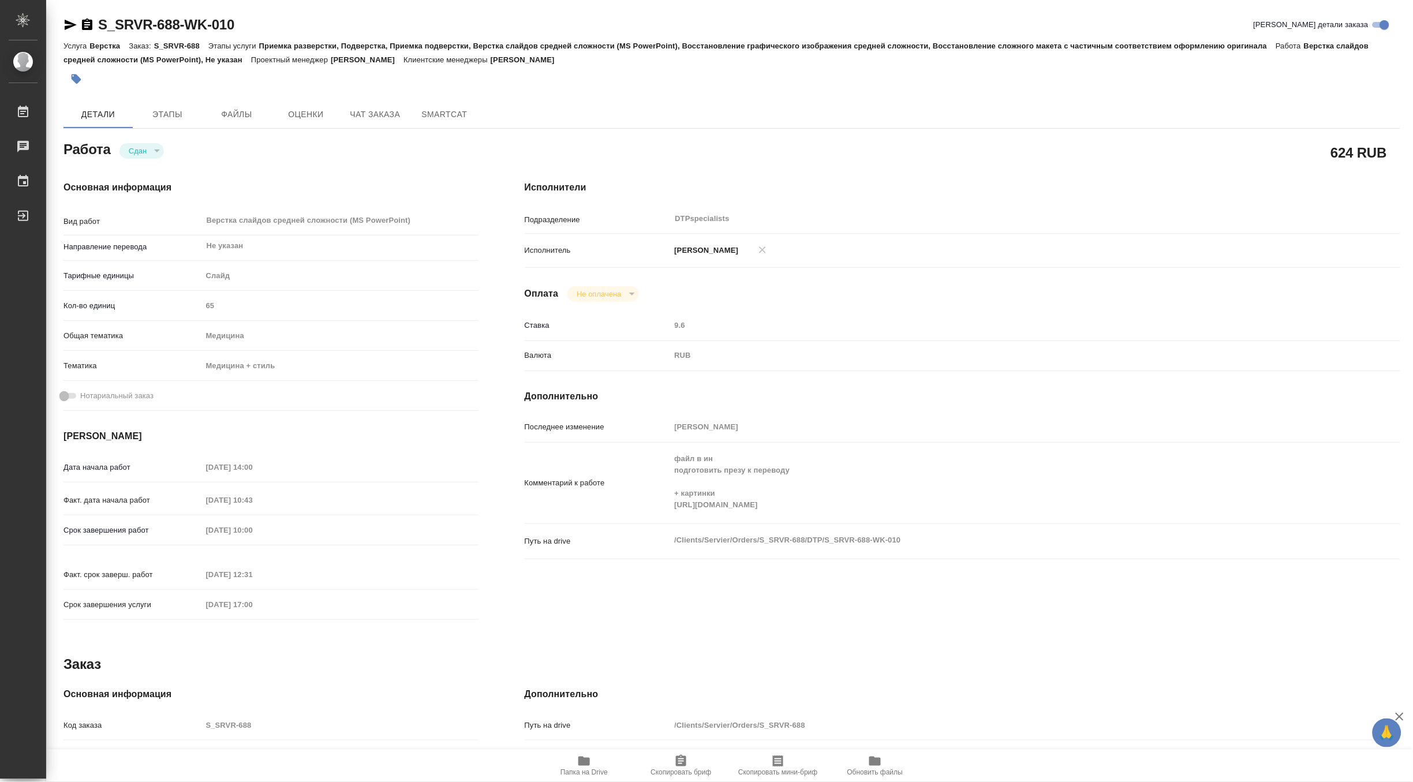
type textarea "x"
